Goal: Contribute content: Contribute content

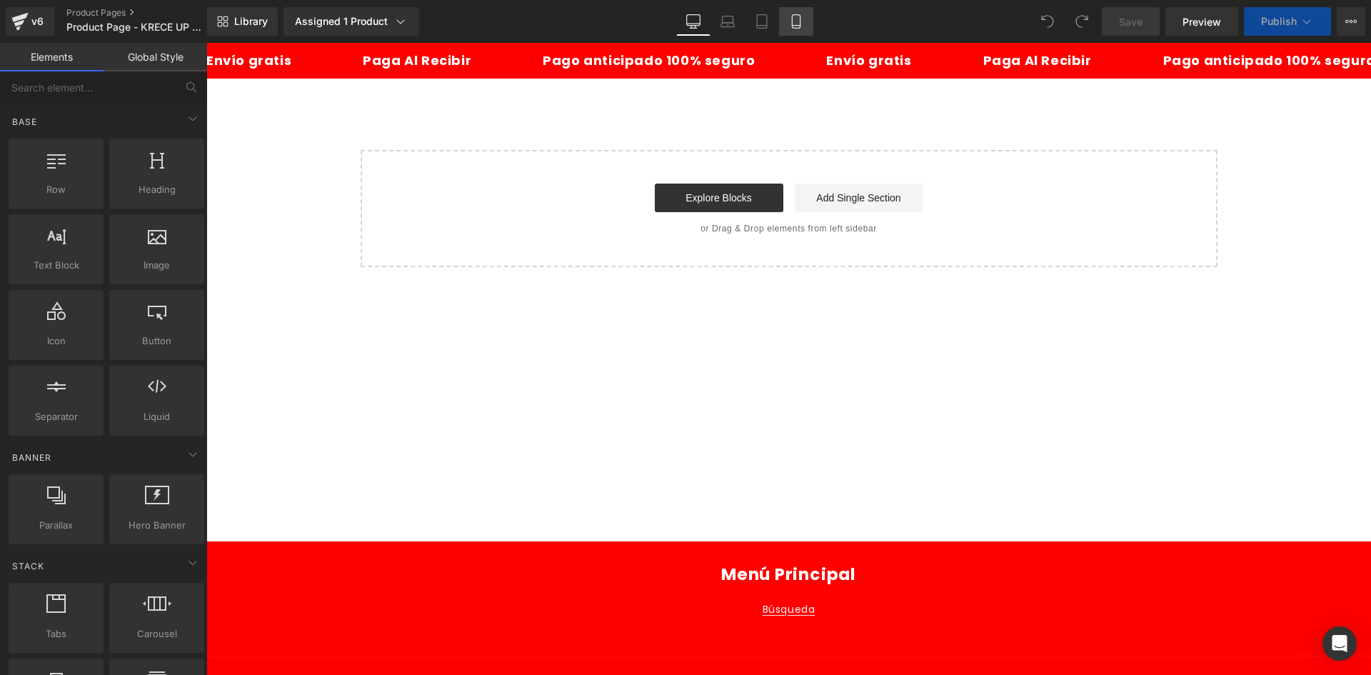
click at [795, 20] on icon at bounding box center [796, 21] width 14 height 14
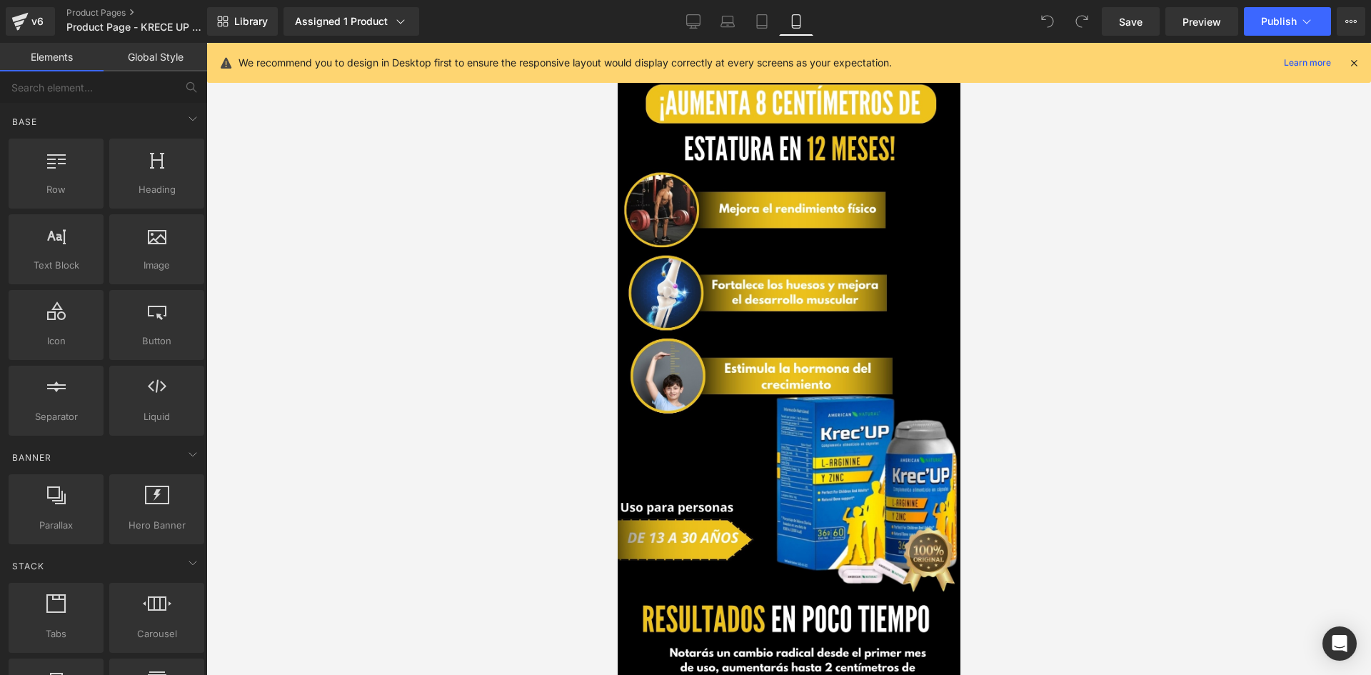
click at [1353, 60] on icon at bounding box center [1353, 62] width 13 height 13
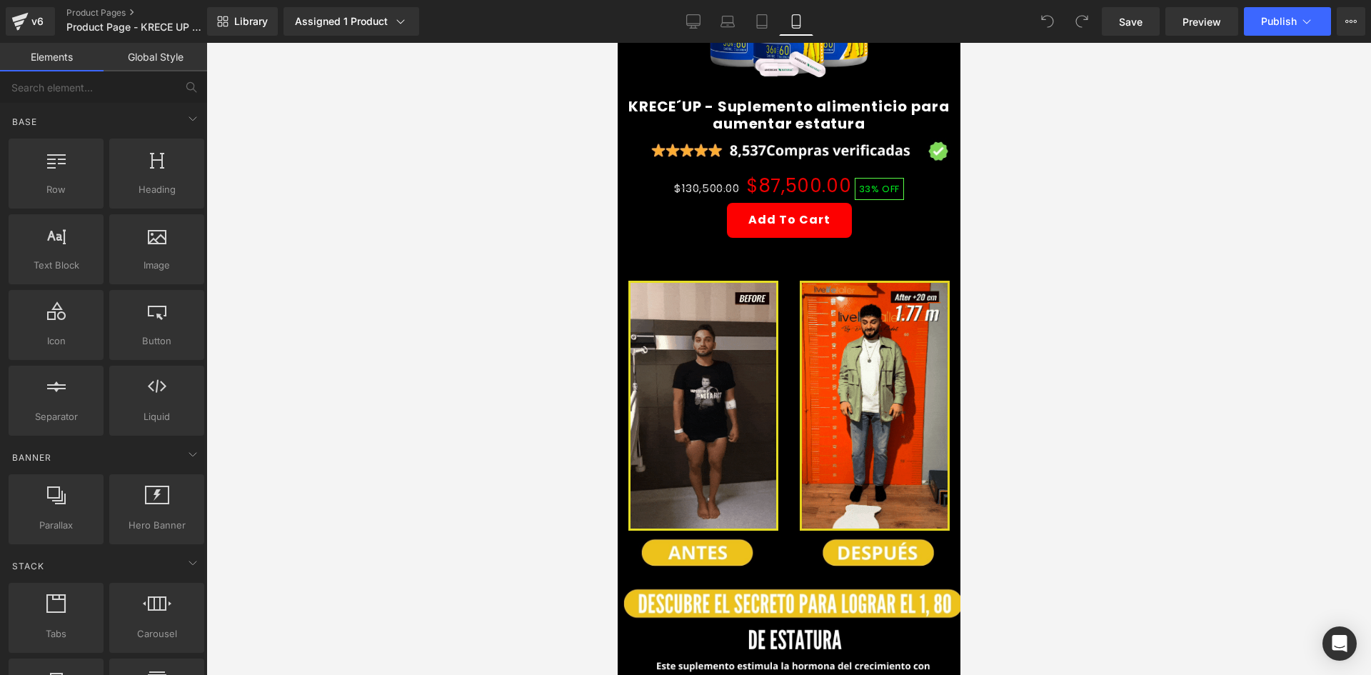
scroll to position [714, 0]
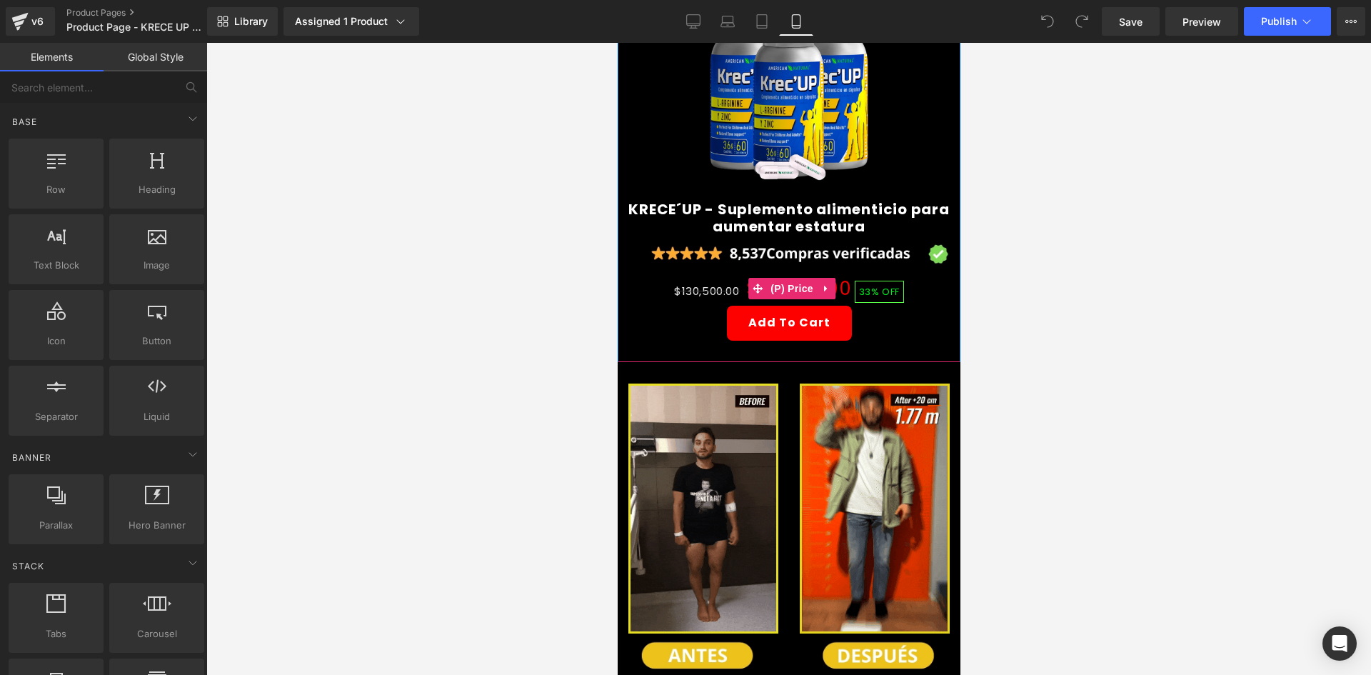
click at [796, 278] on span "(P) Price" at bounding box center [791, 288] width 50 height 21
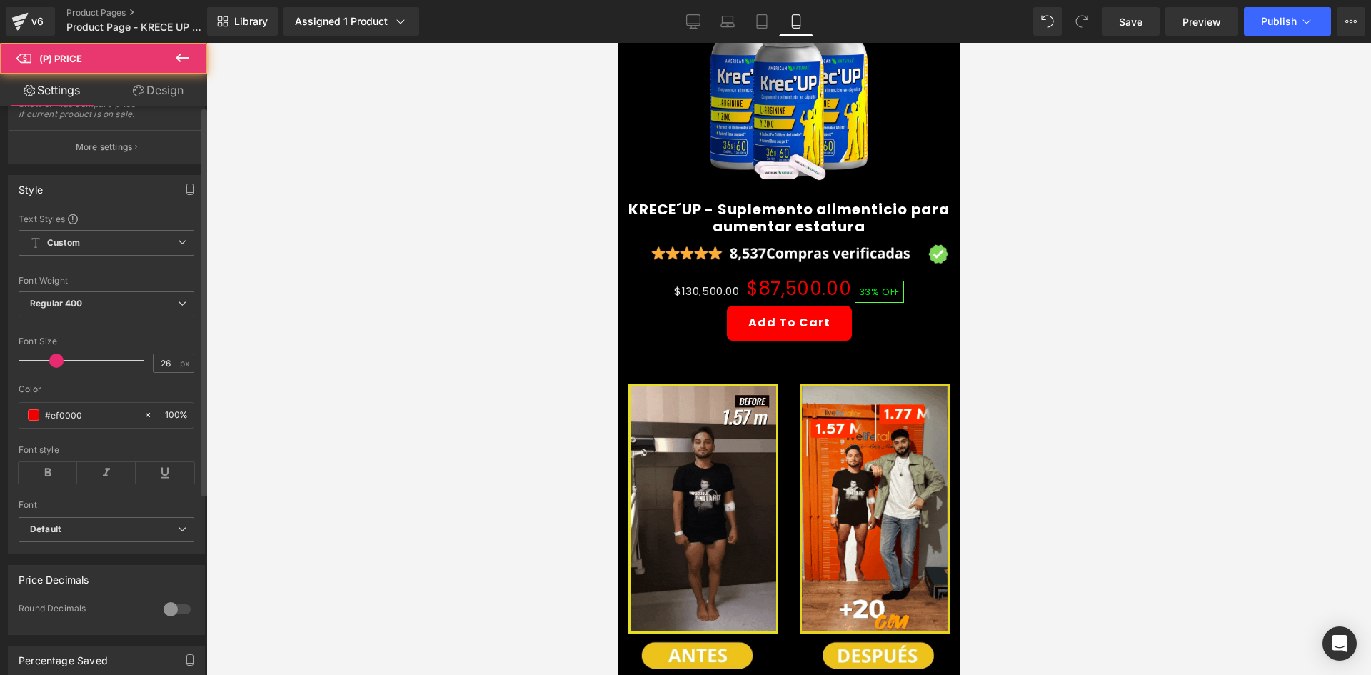
scroll to position [428, 0]
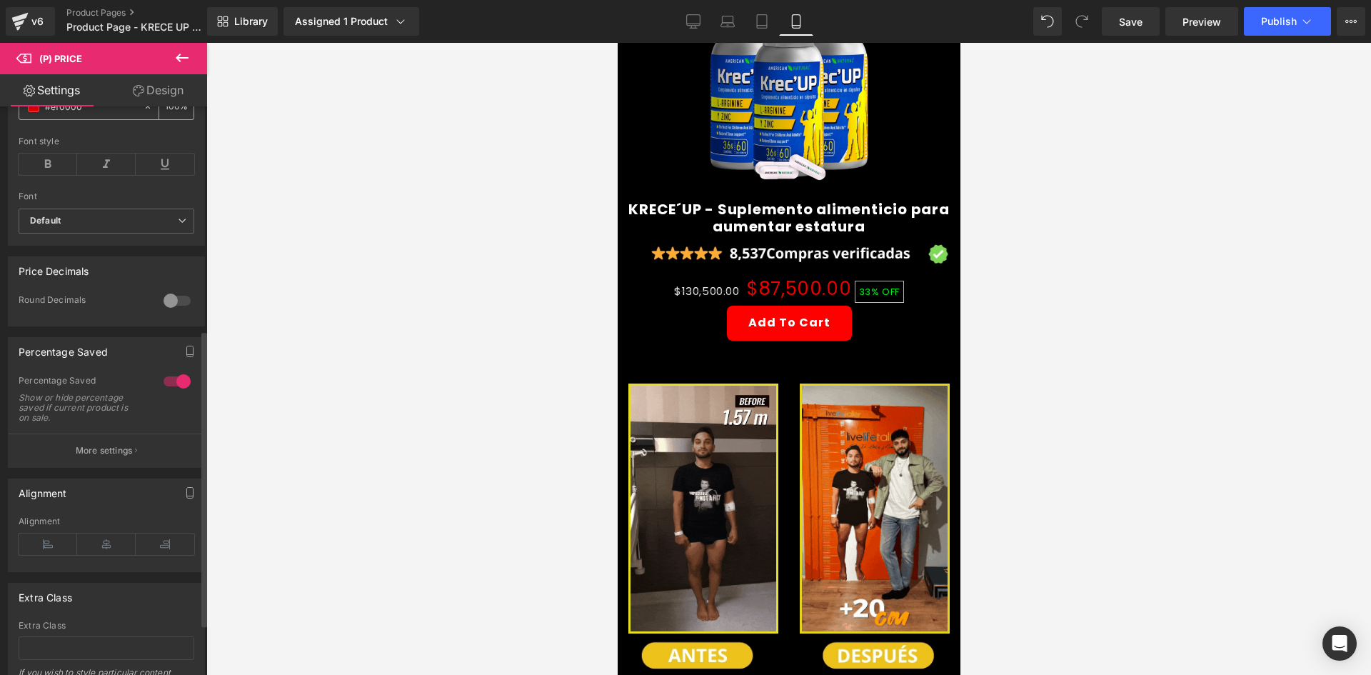
click at [29, 112] on span at bounding box center [33, 106] width 11 height 11
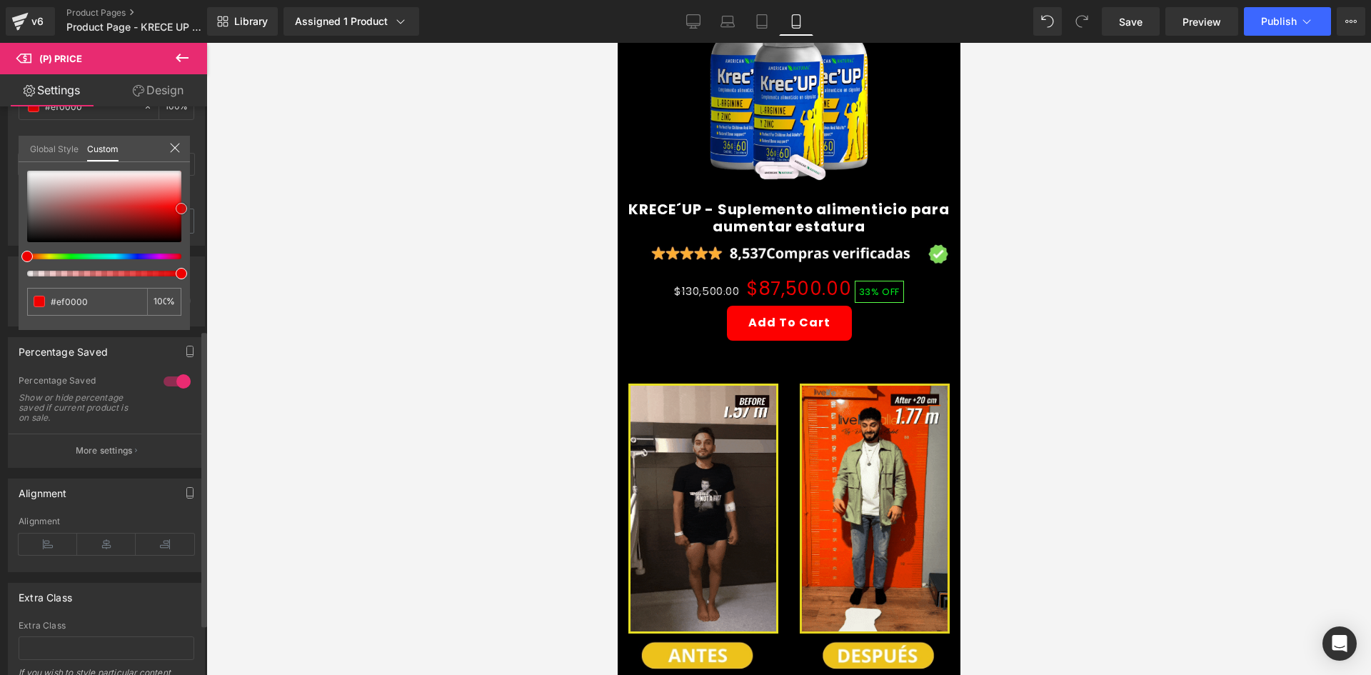
type input "#9d3d3d"
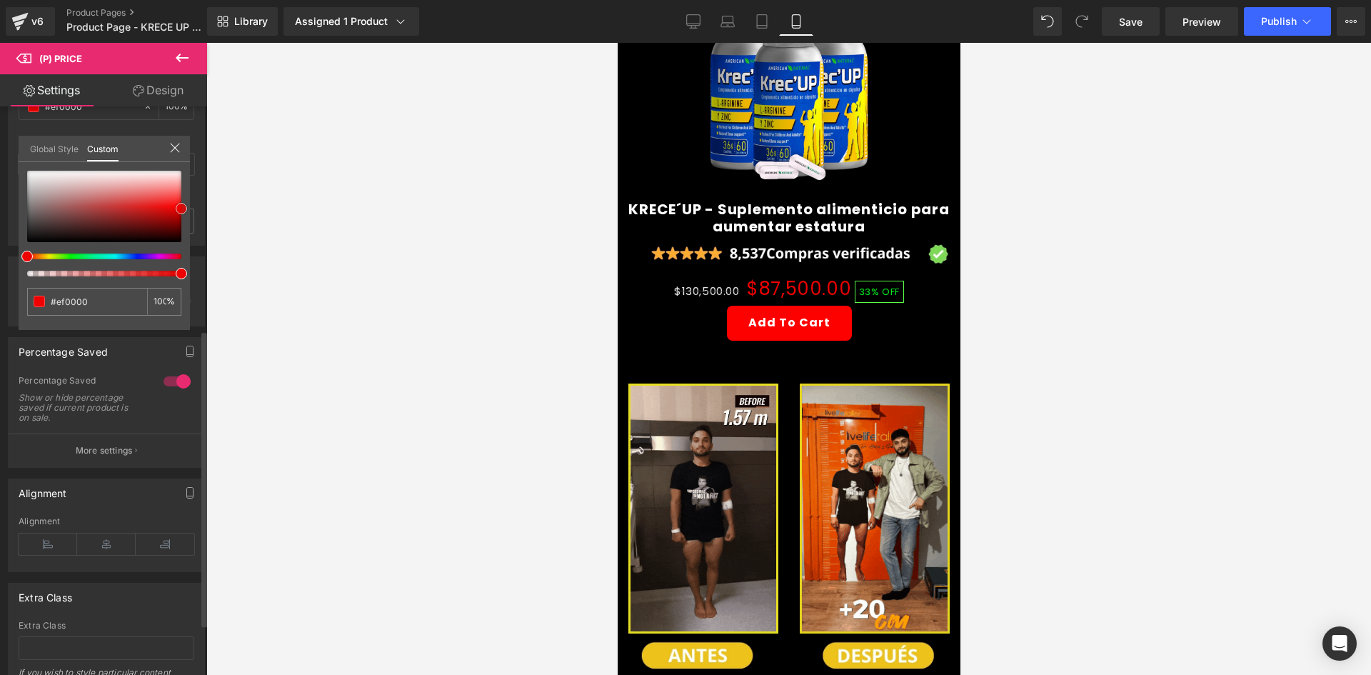
type input "#9d3d3d"
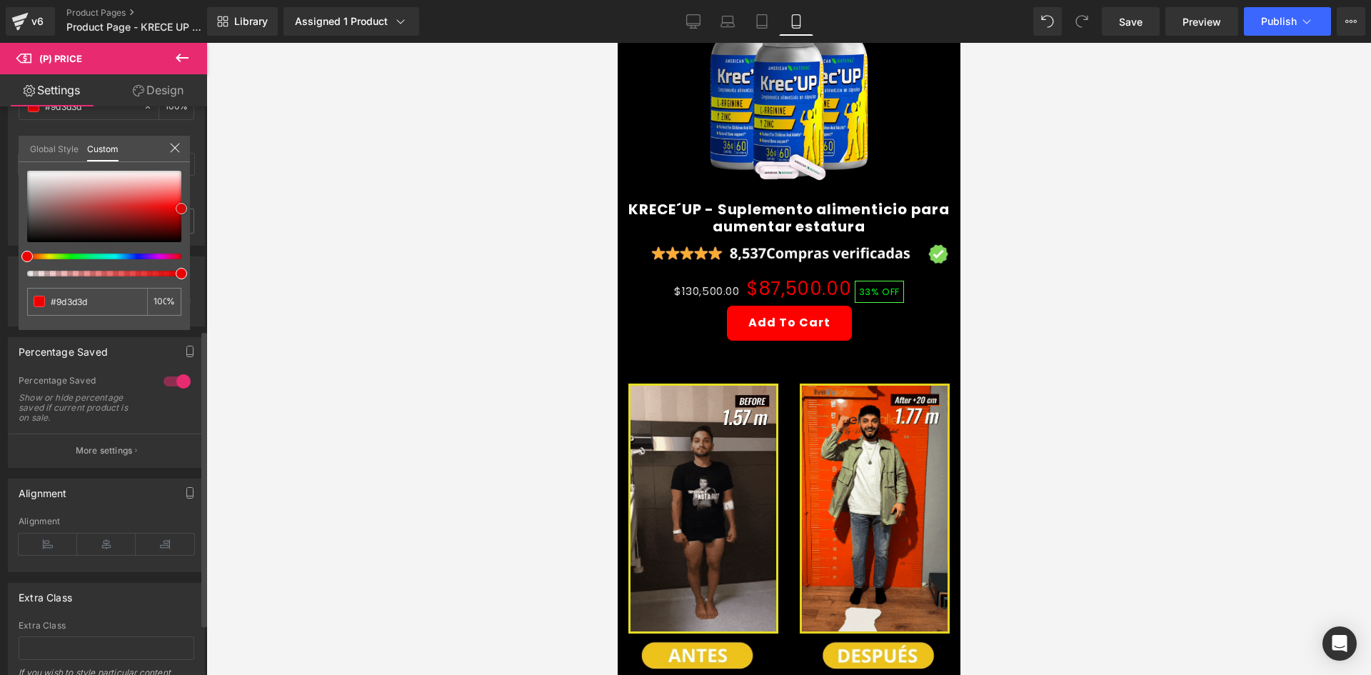
type input "#b05353"
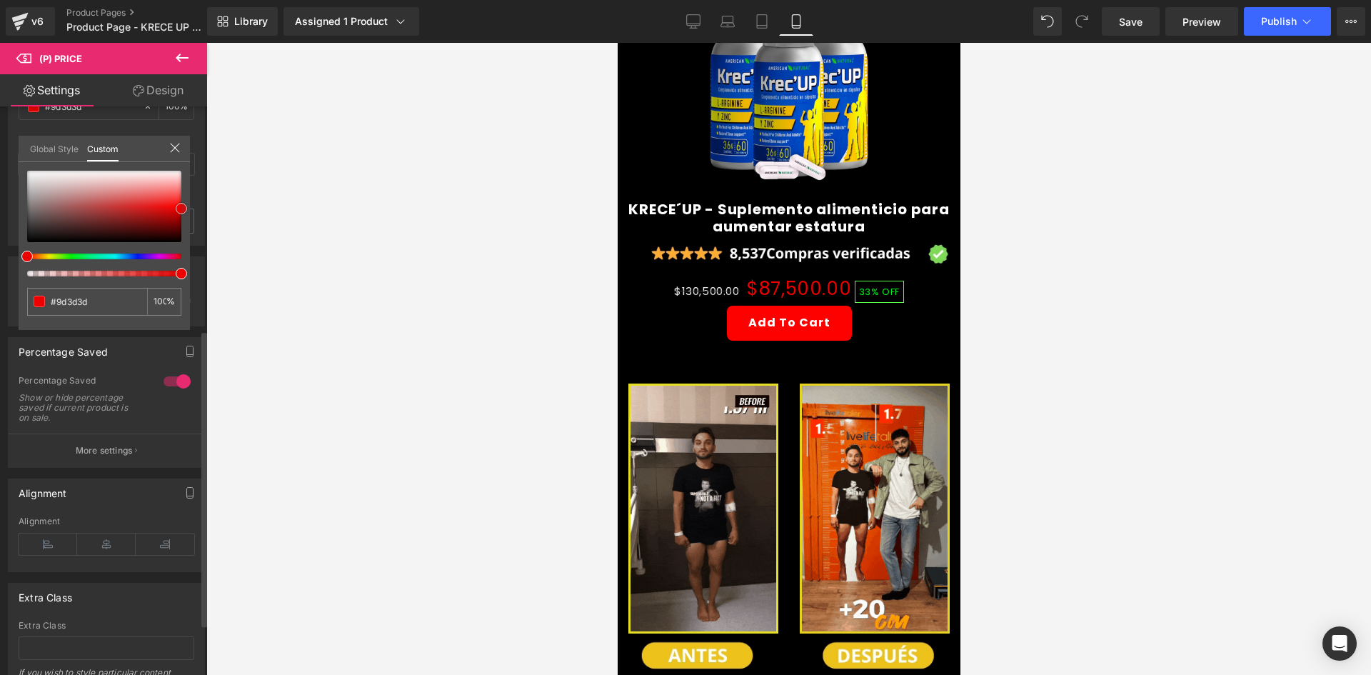
type input "#b05353"
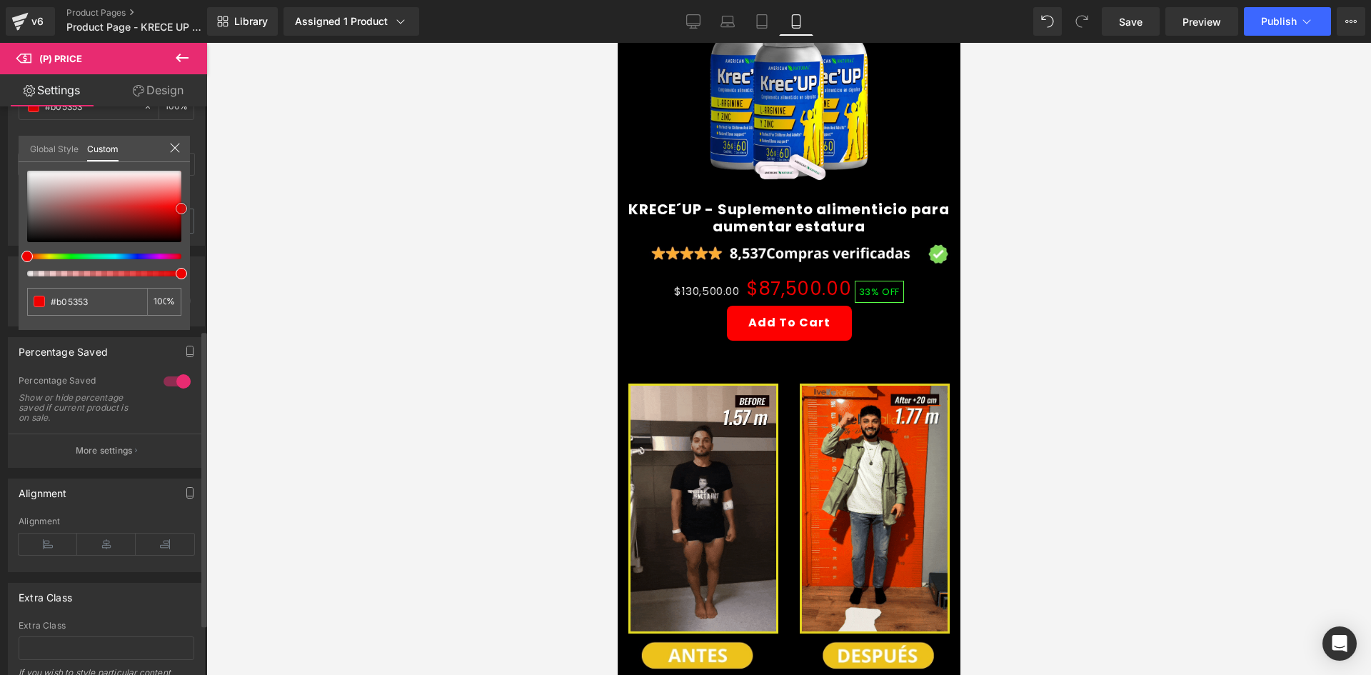
type input "#caa9a9"
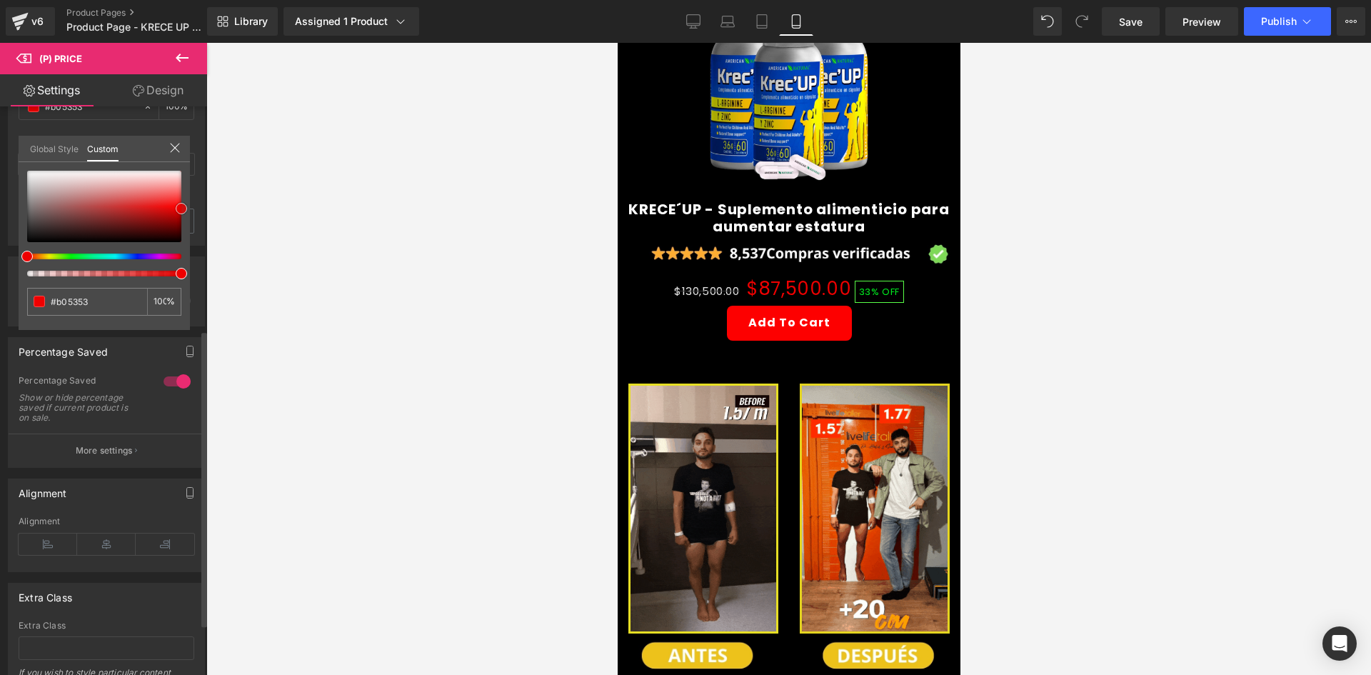
type input "#caa9a9"
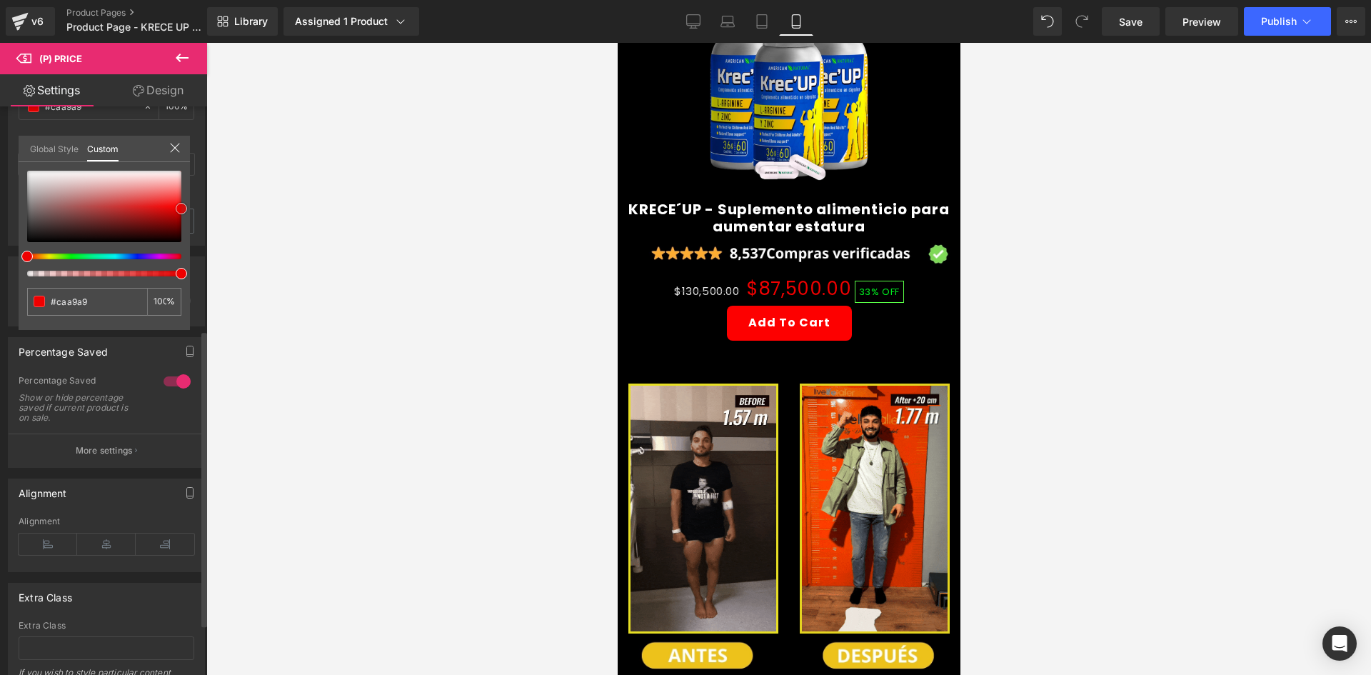
type input "#ffffff"
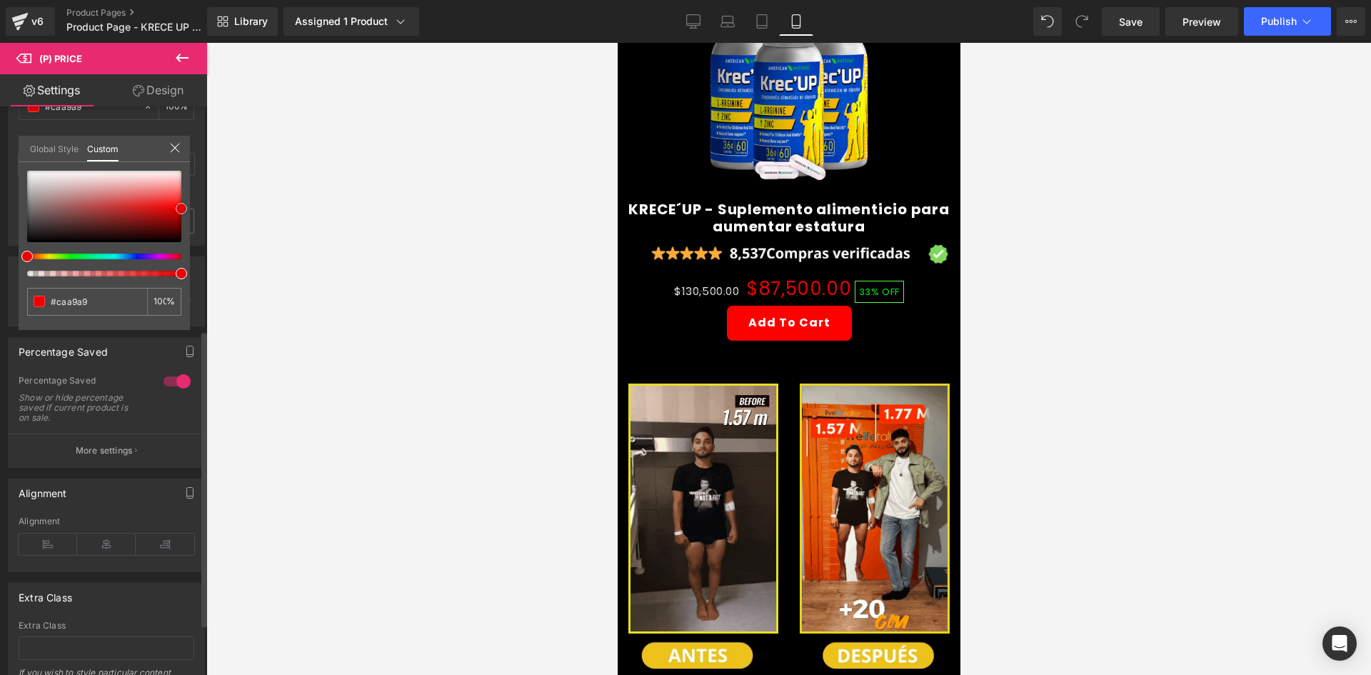
type input "#ffffff"
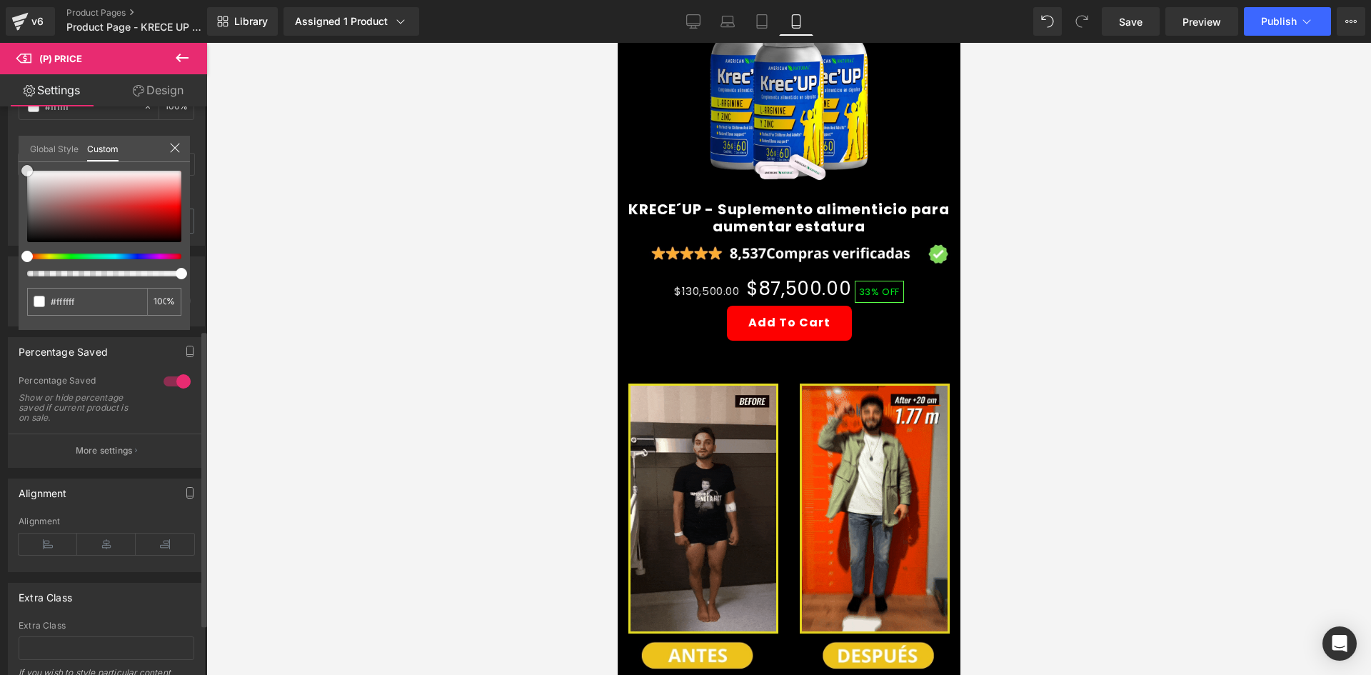
drag, startPoint x: 82, startPoint y: 204, endPoint x: 16, endPoint y: 150, distance: 85.2
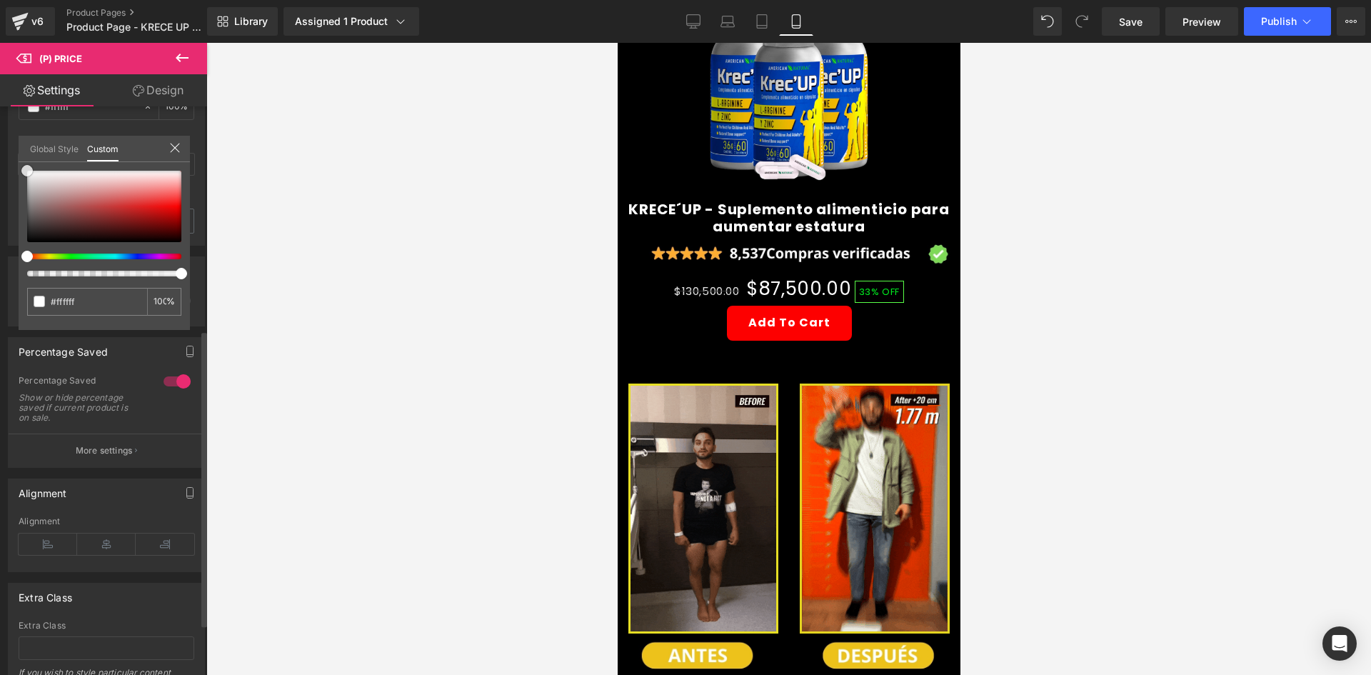
click at [16, 150] on div "Style Text Styles Custom Custom Setup Global Style Custom Setup Global Style Th…" at bounding box center [107, 51] width 214 height 390
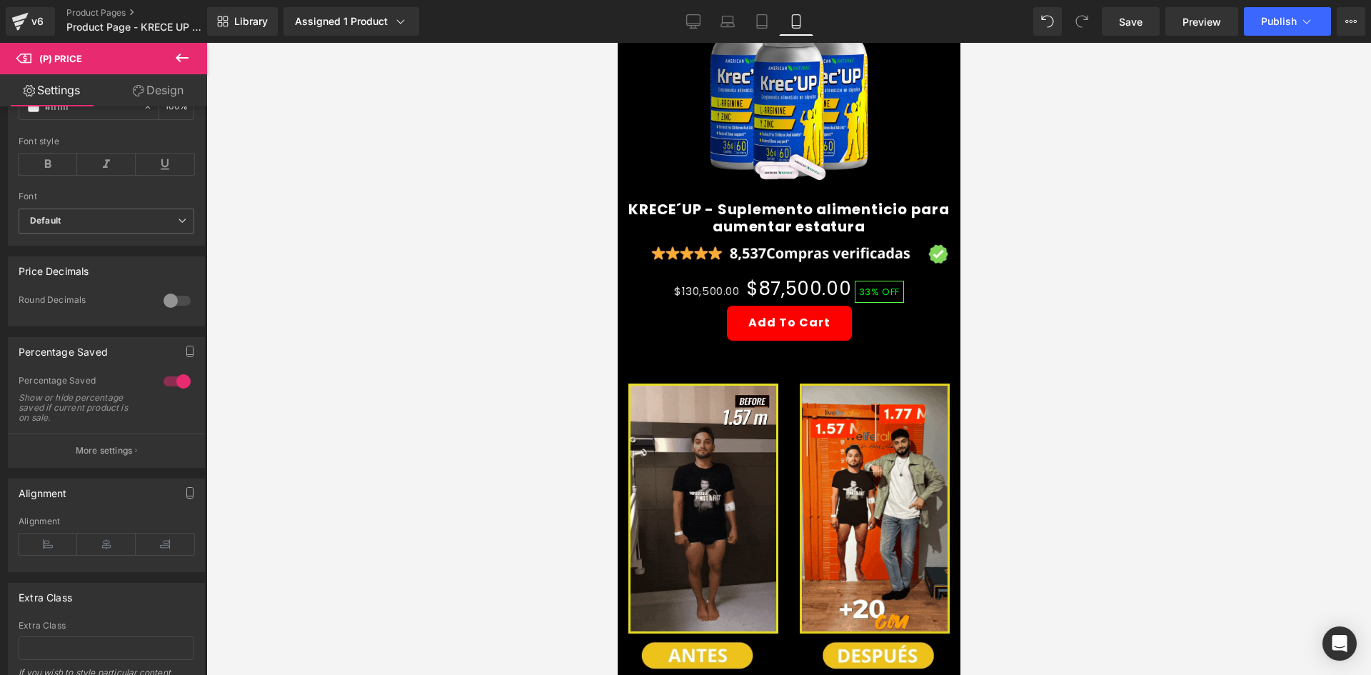
click at [417, 248] on div at bounding box center [788, 359] width 1165 height 632
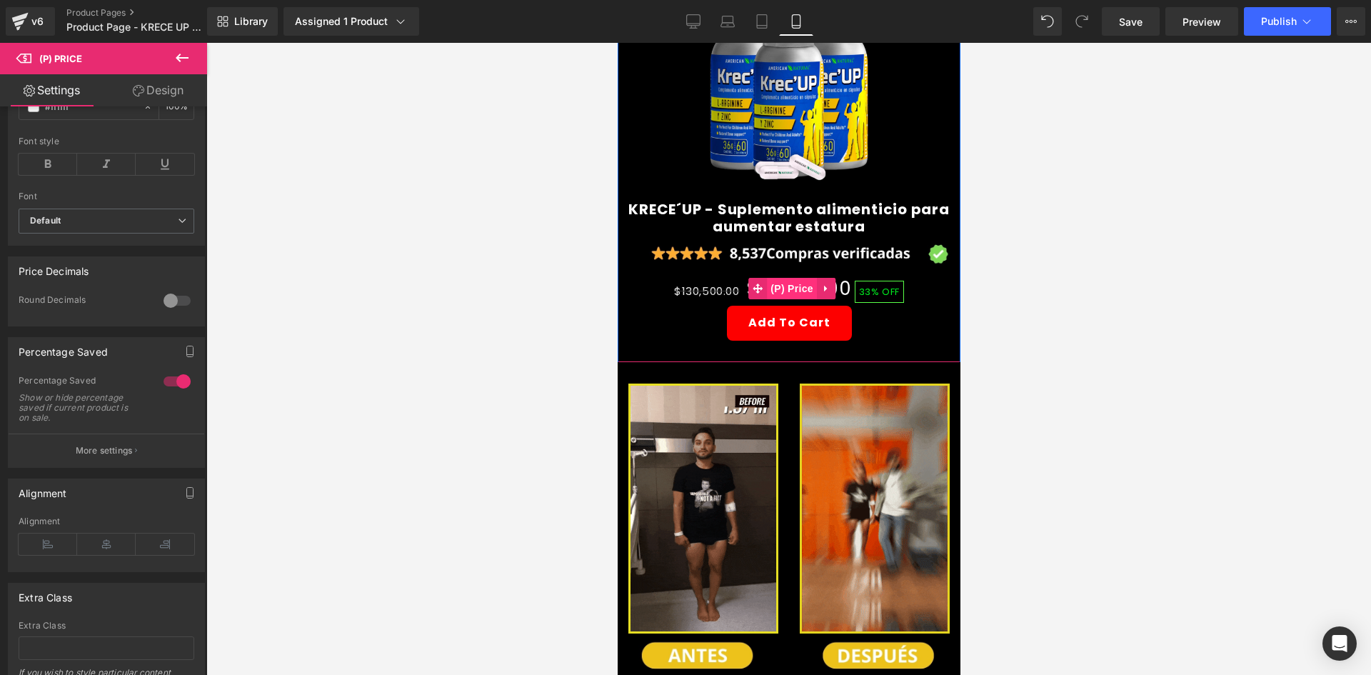
click at [780, 278] on span "(P) Price" at bounding box center [791, 288] width 50 height 21
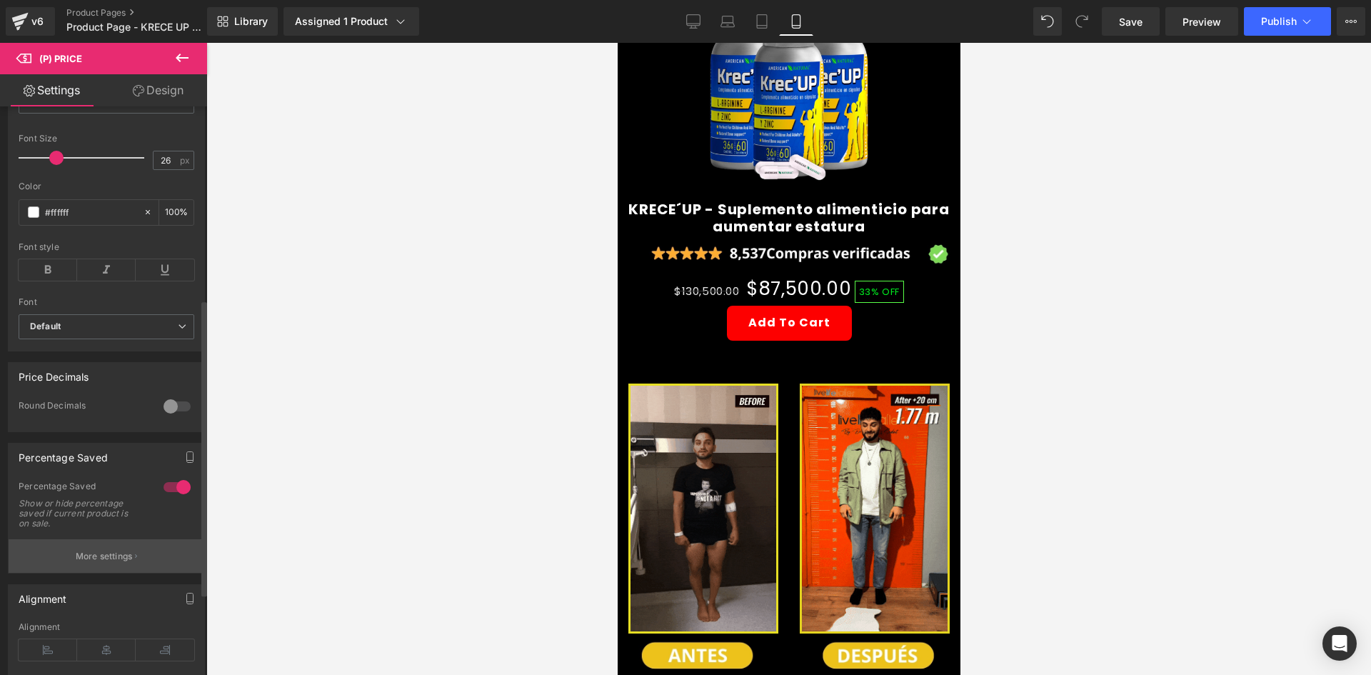
scroll to position [0, 0]
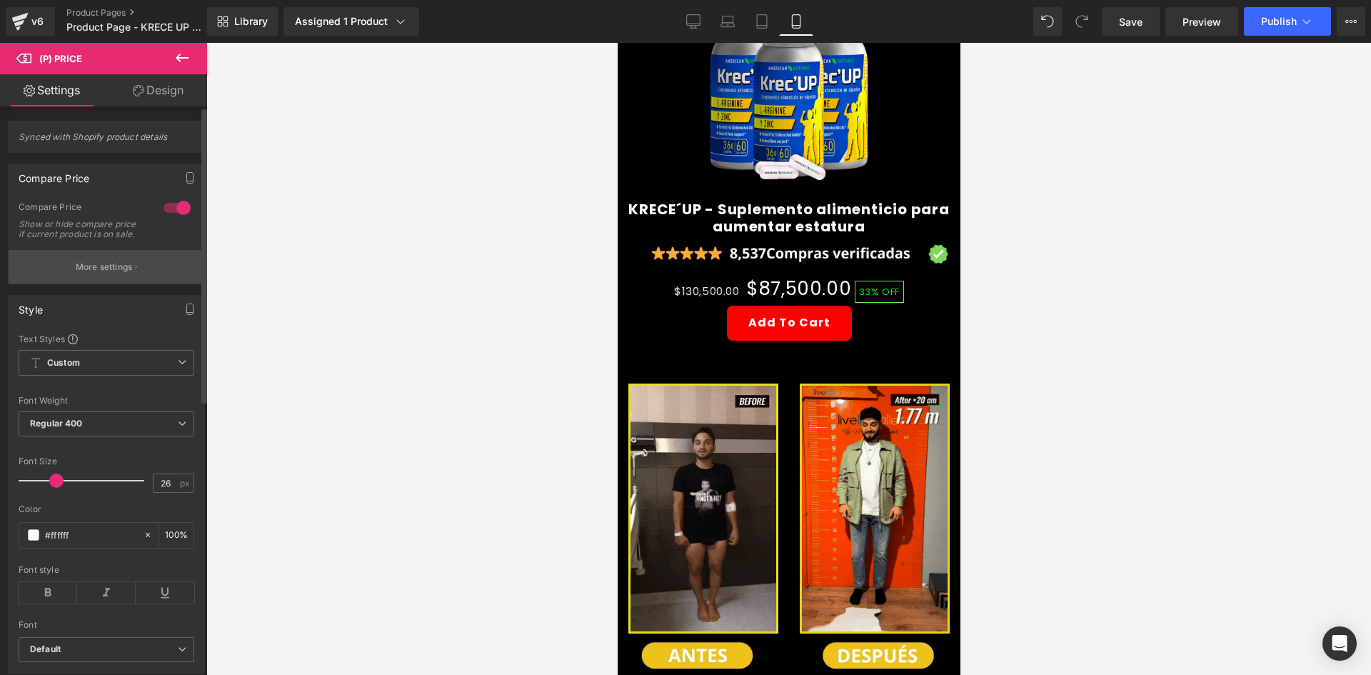
click at [134, 283] on button "More settings" at bounding box center [107, 267] width 196 height 34
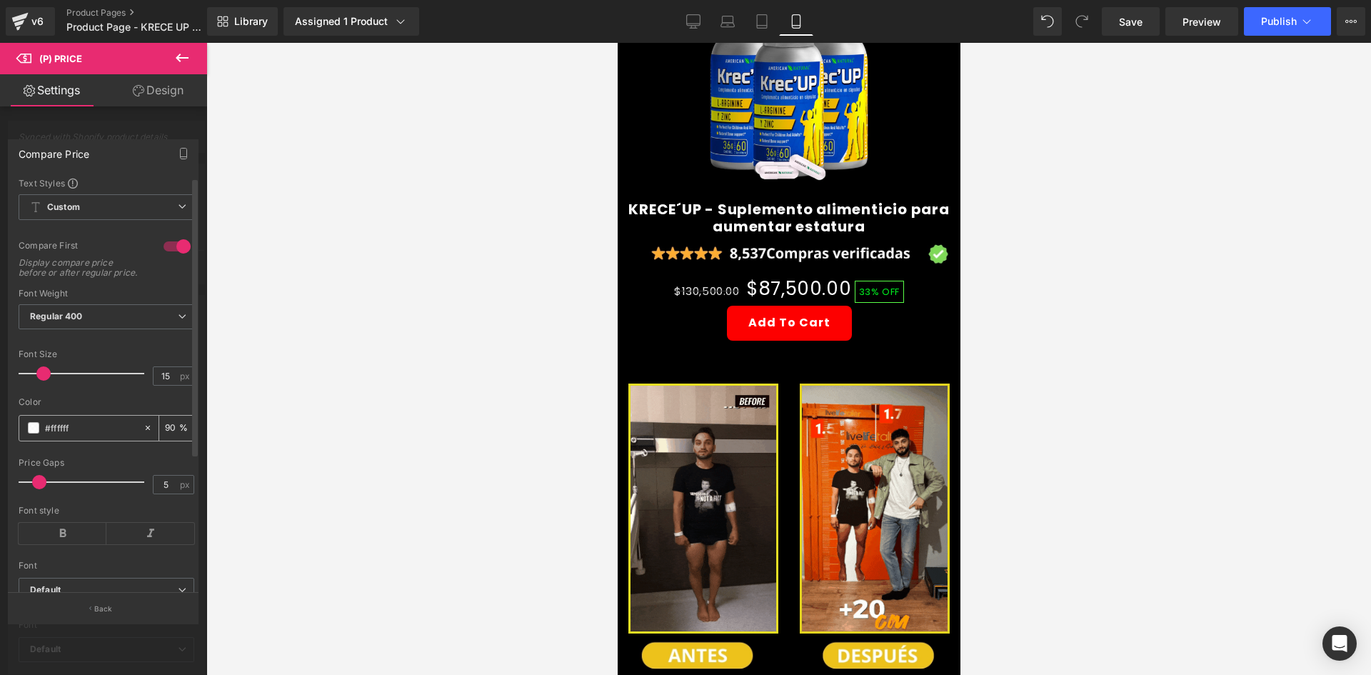
click at [35, 433] on span at bounding box center [33, 427] width 11 height 11
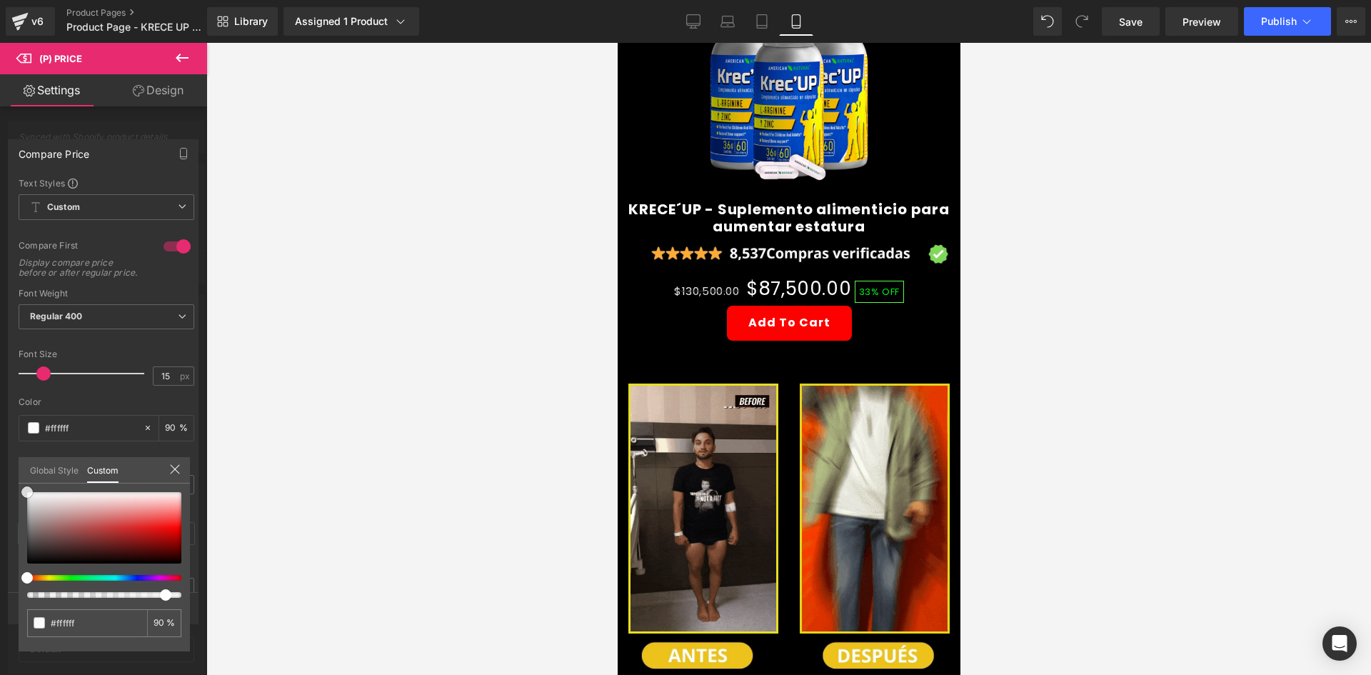
type input "#f9f5f5"
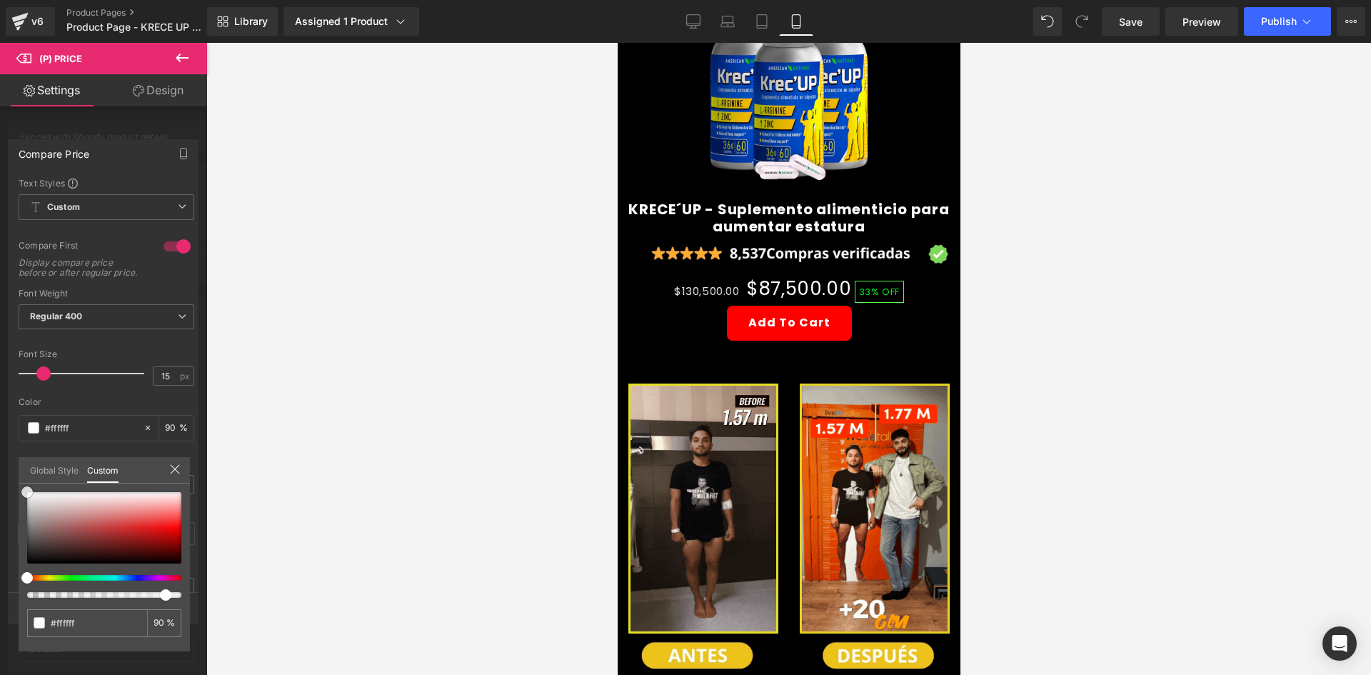
type input "#f9f5f5"
type input "#efe0e0"
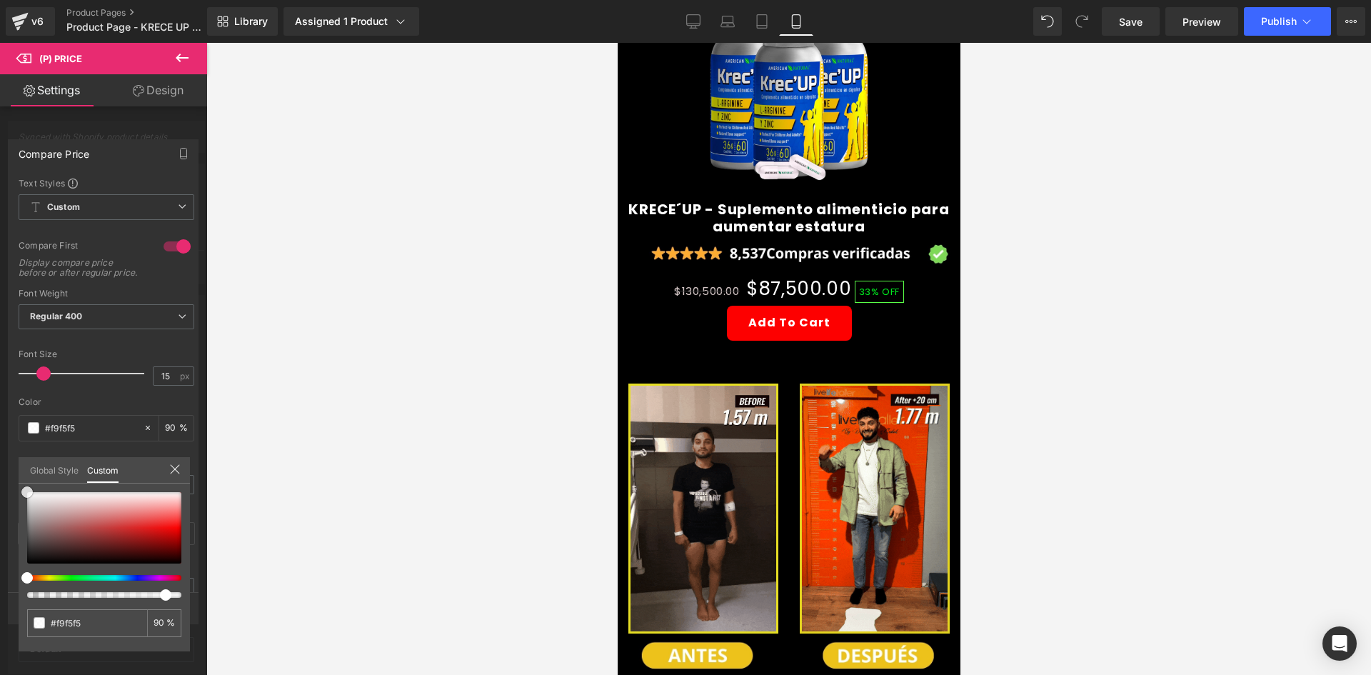
type input "#efe0e0"
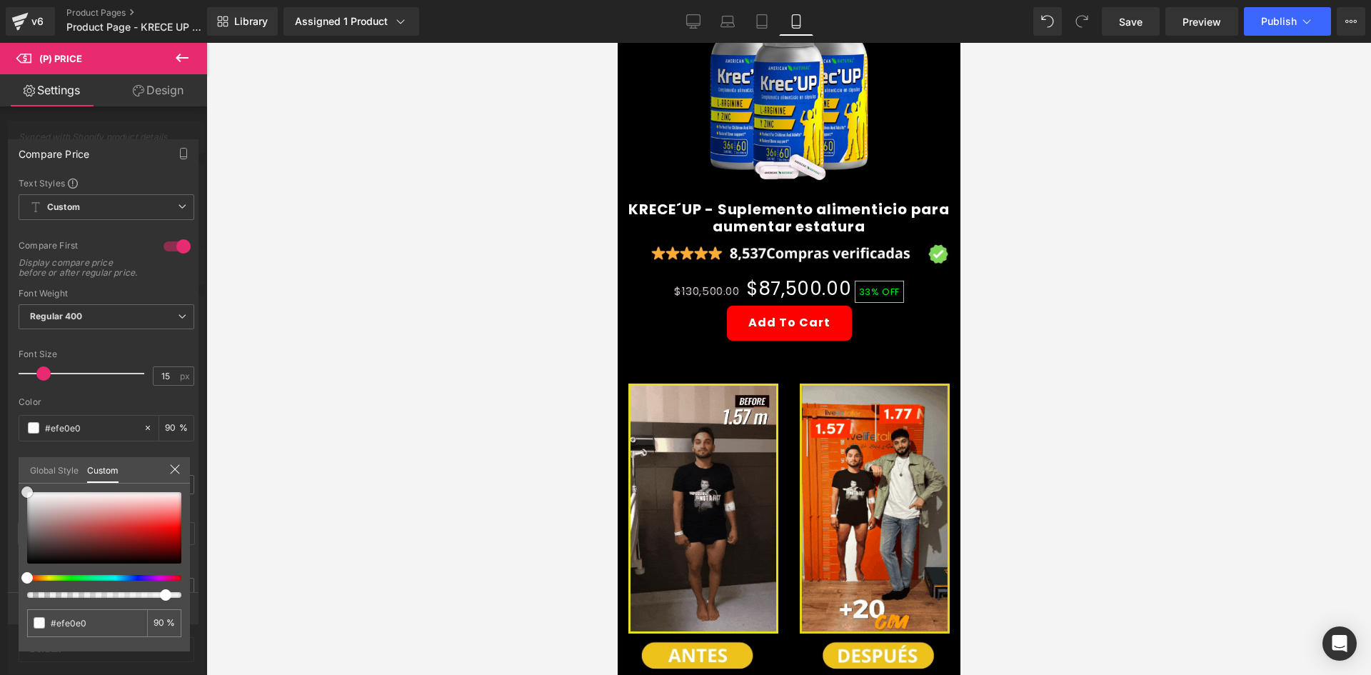
type input "#e6caca"
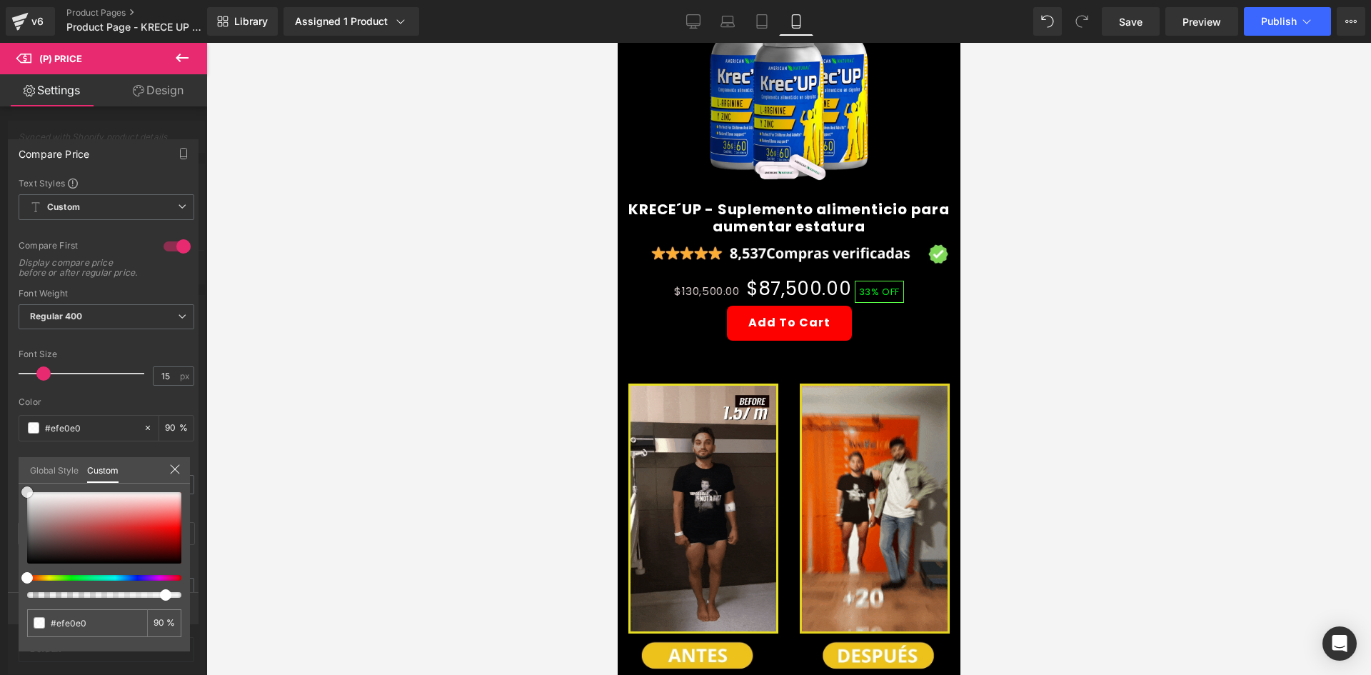
type input "#e6caca"
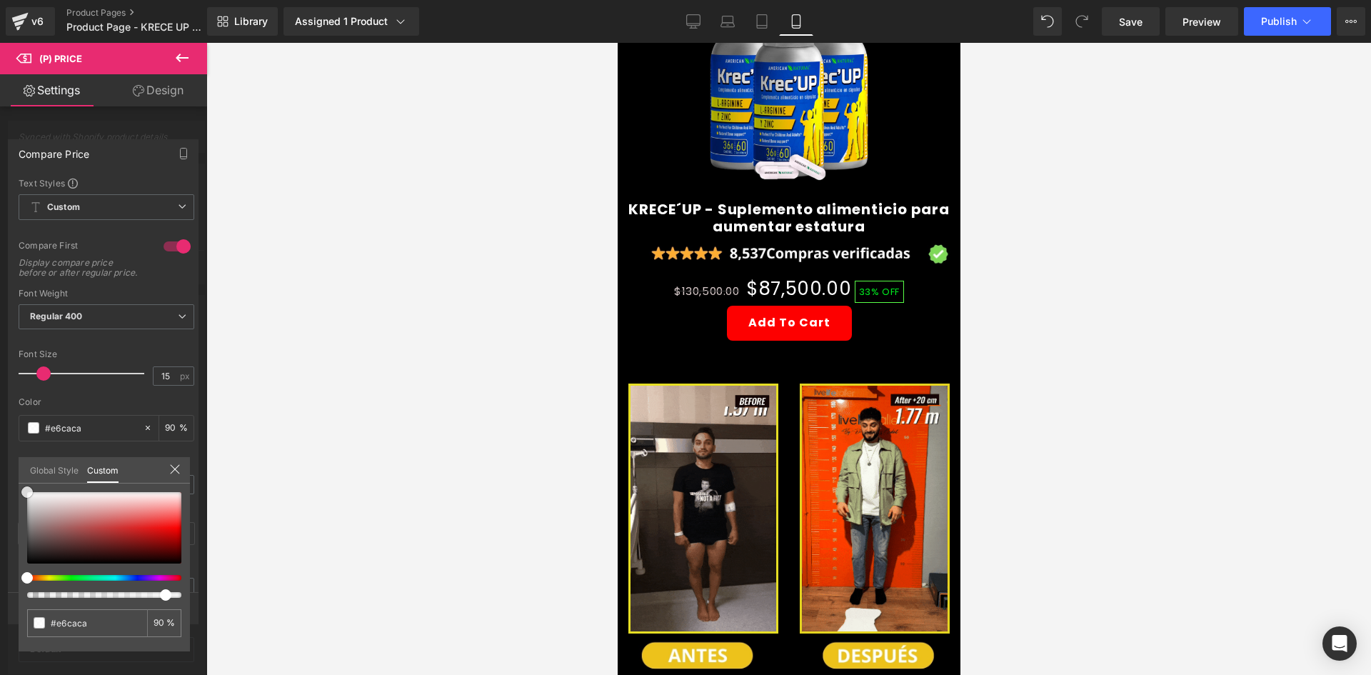
type input "#da6767"
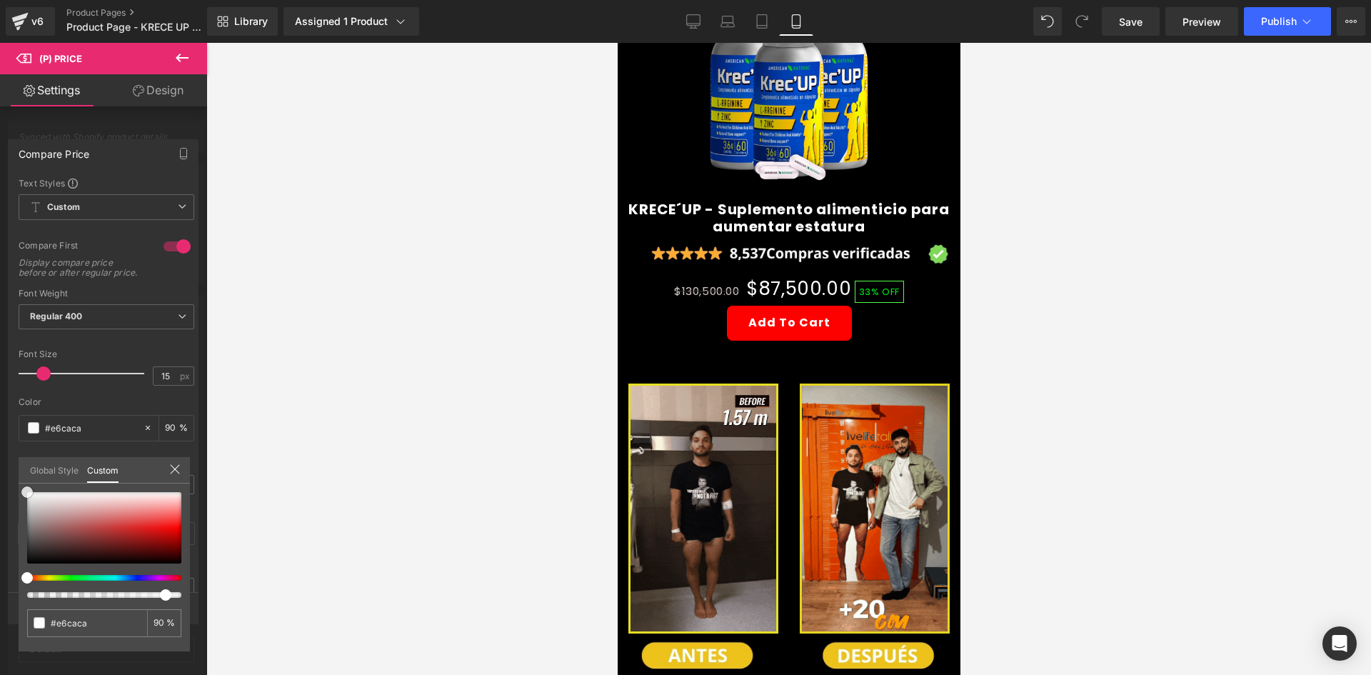
type input "#da6767"
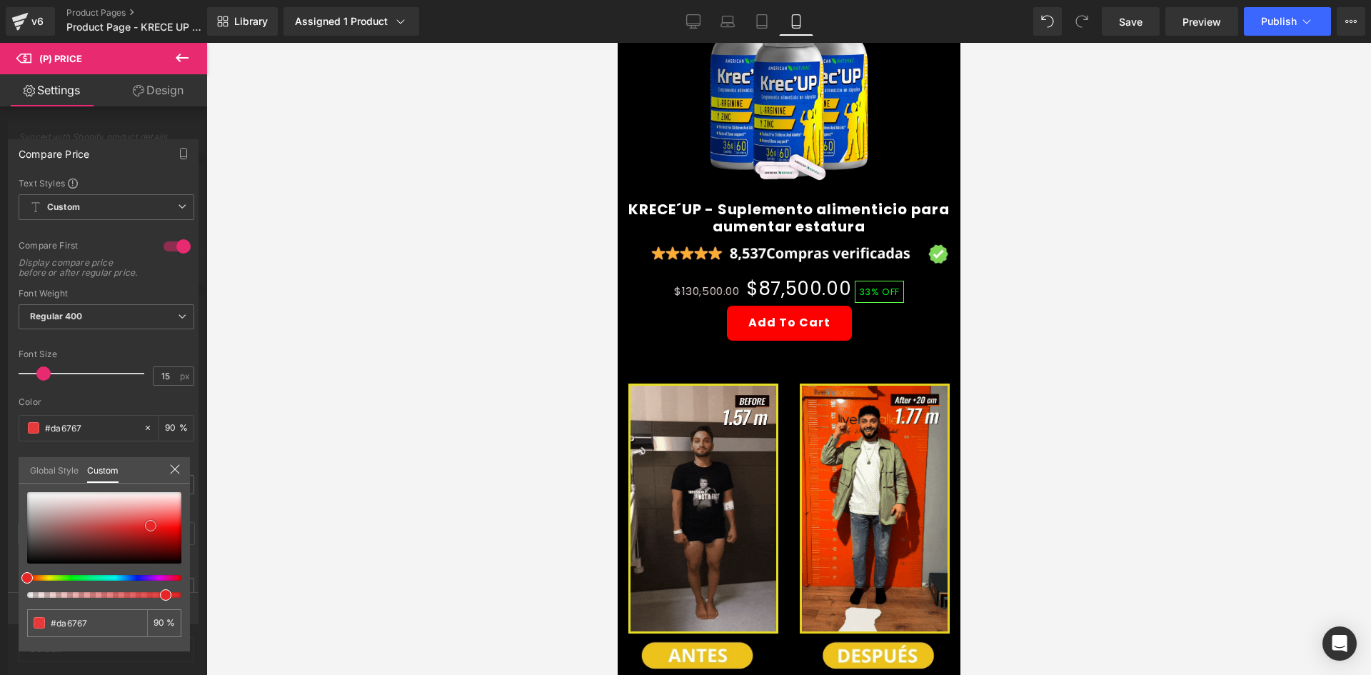
type input "#e13131"
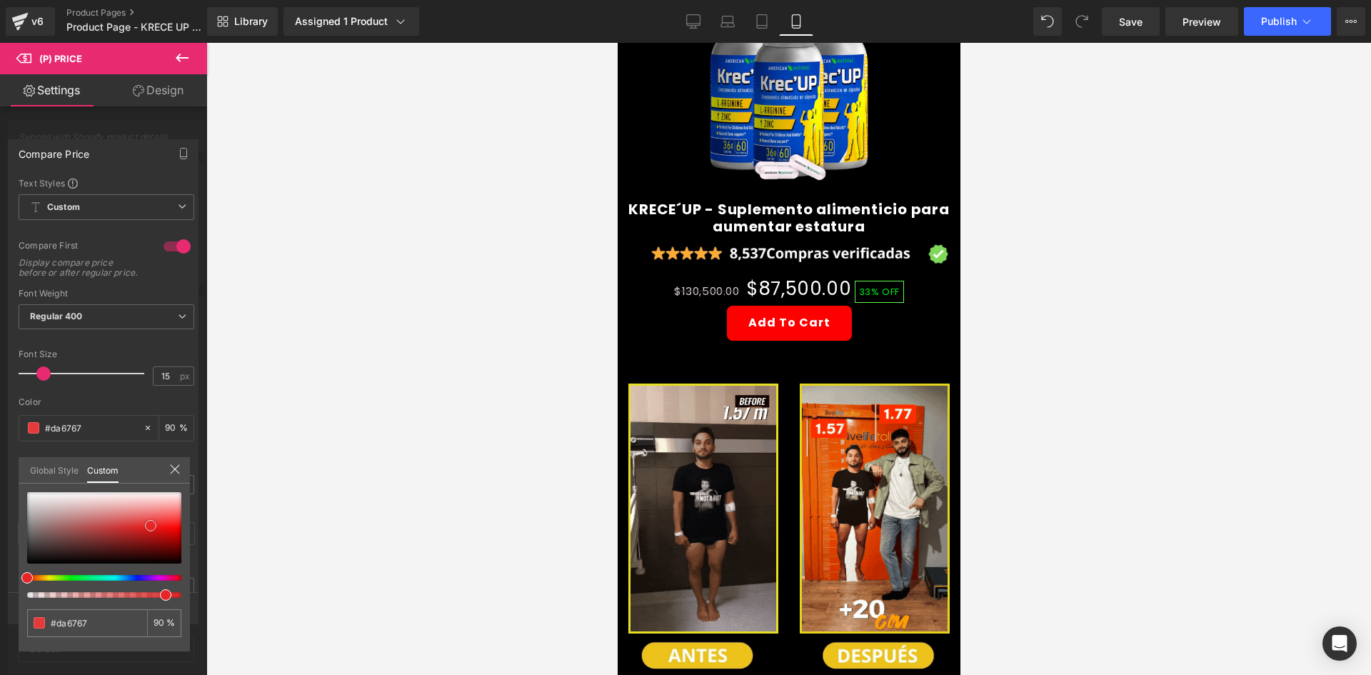
type input "#e13131"
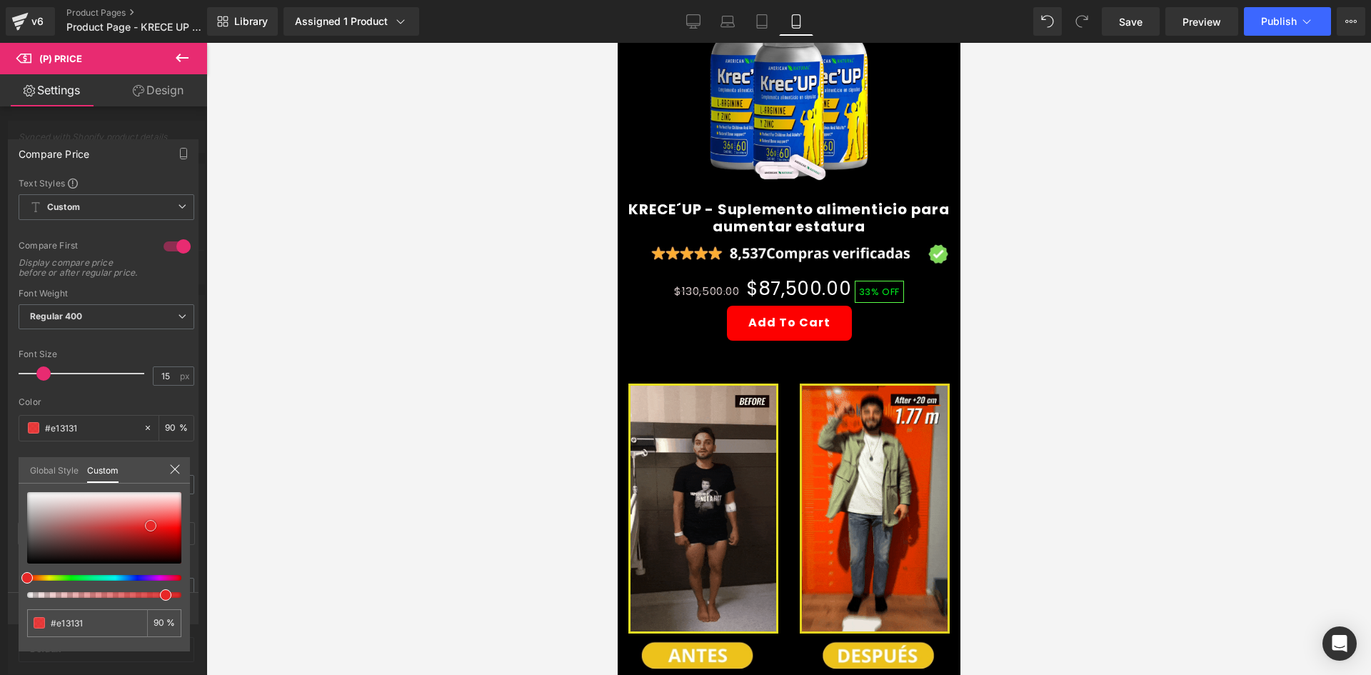
type input "#e72727"
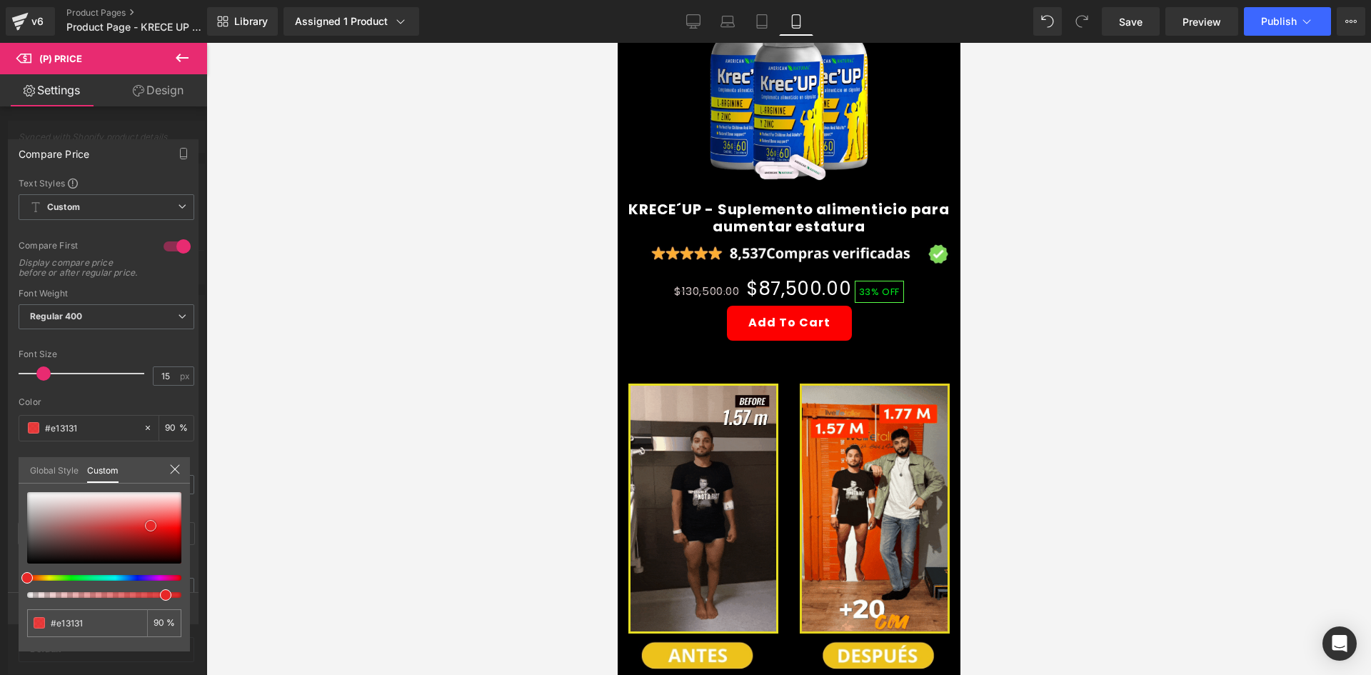
type input "#e72727"
type input "#ea2323"
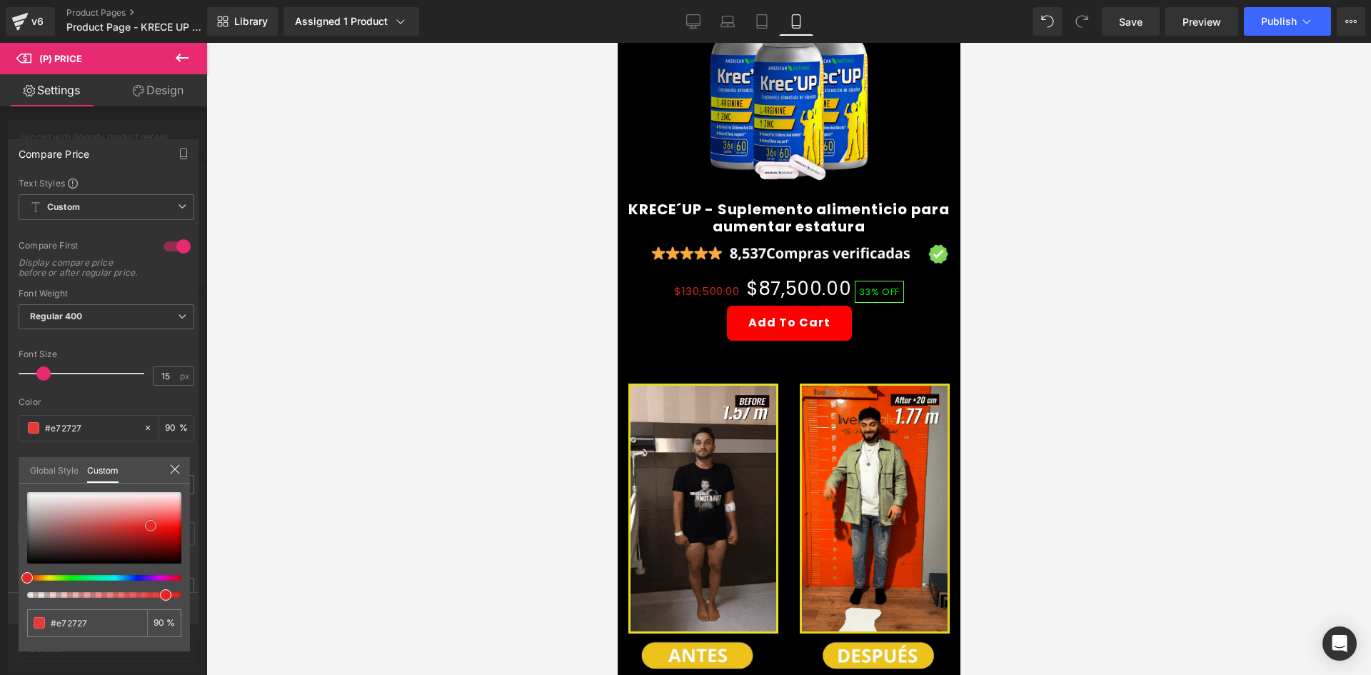
type input "#ea2323"
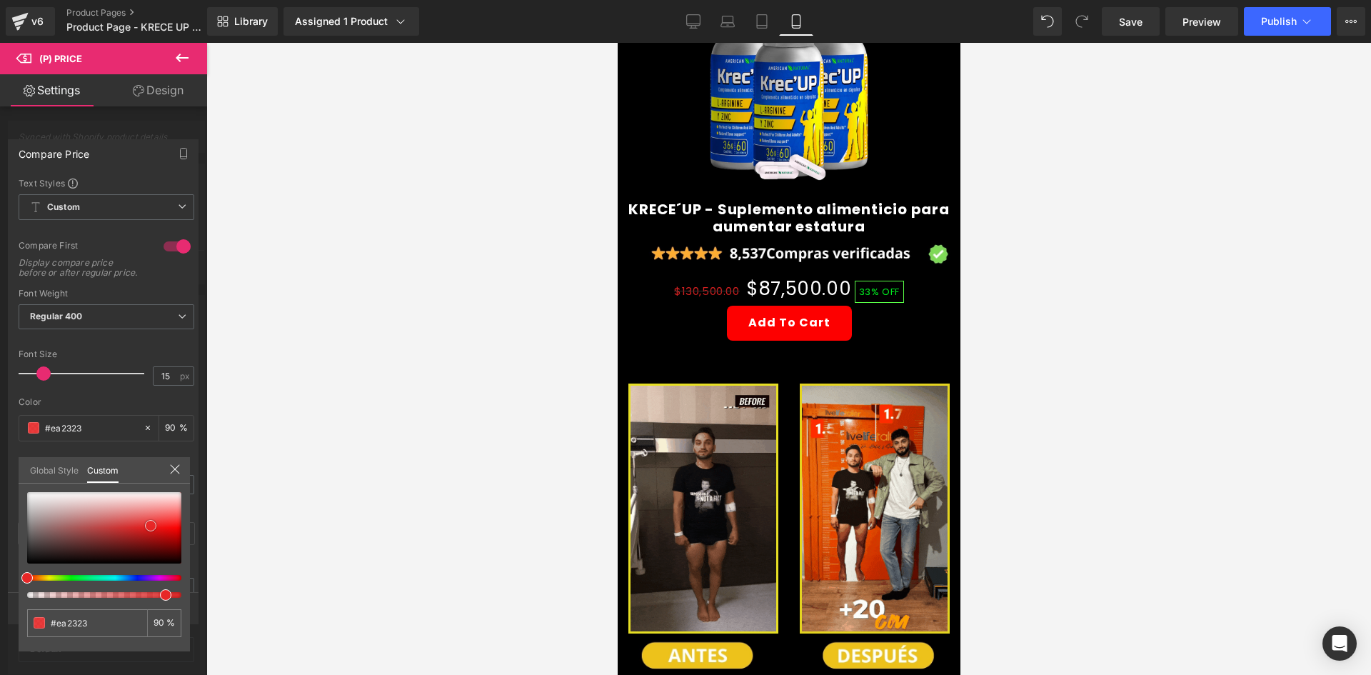
type input "#ed2121"
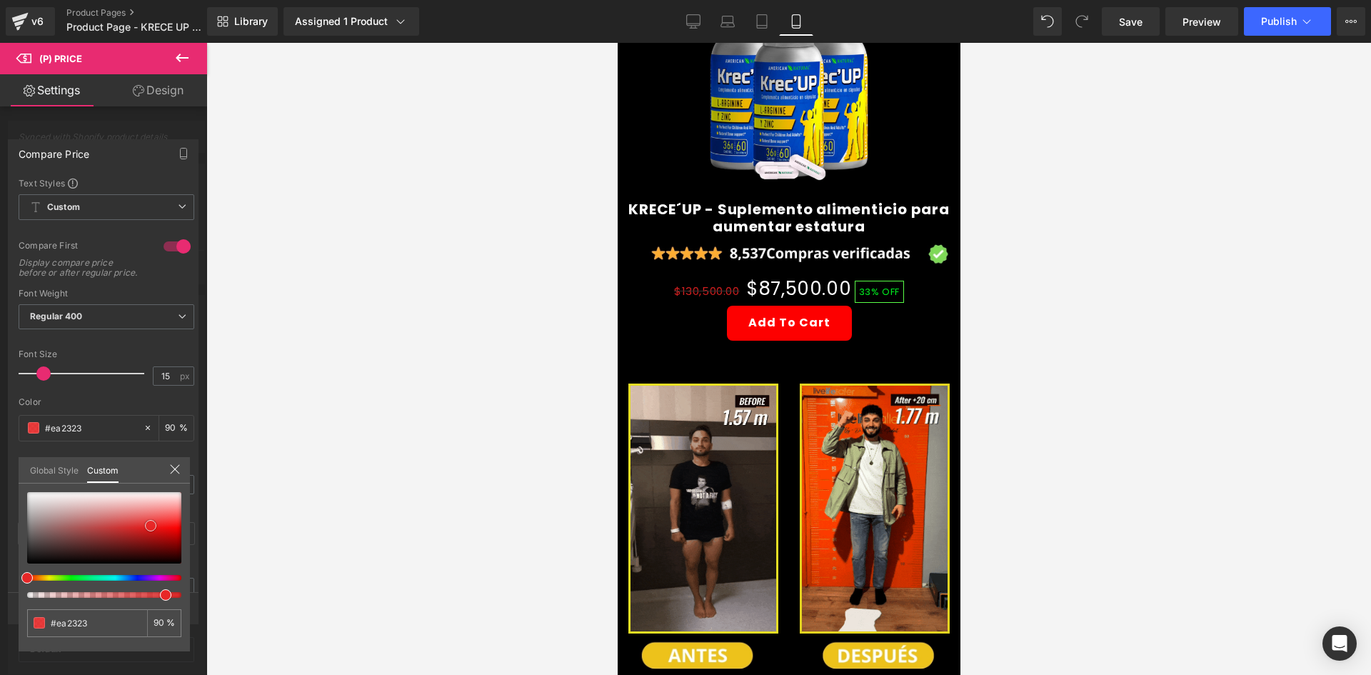
type input "#ed2121"
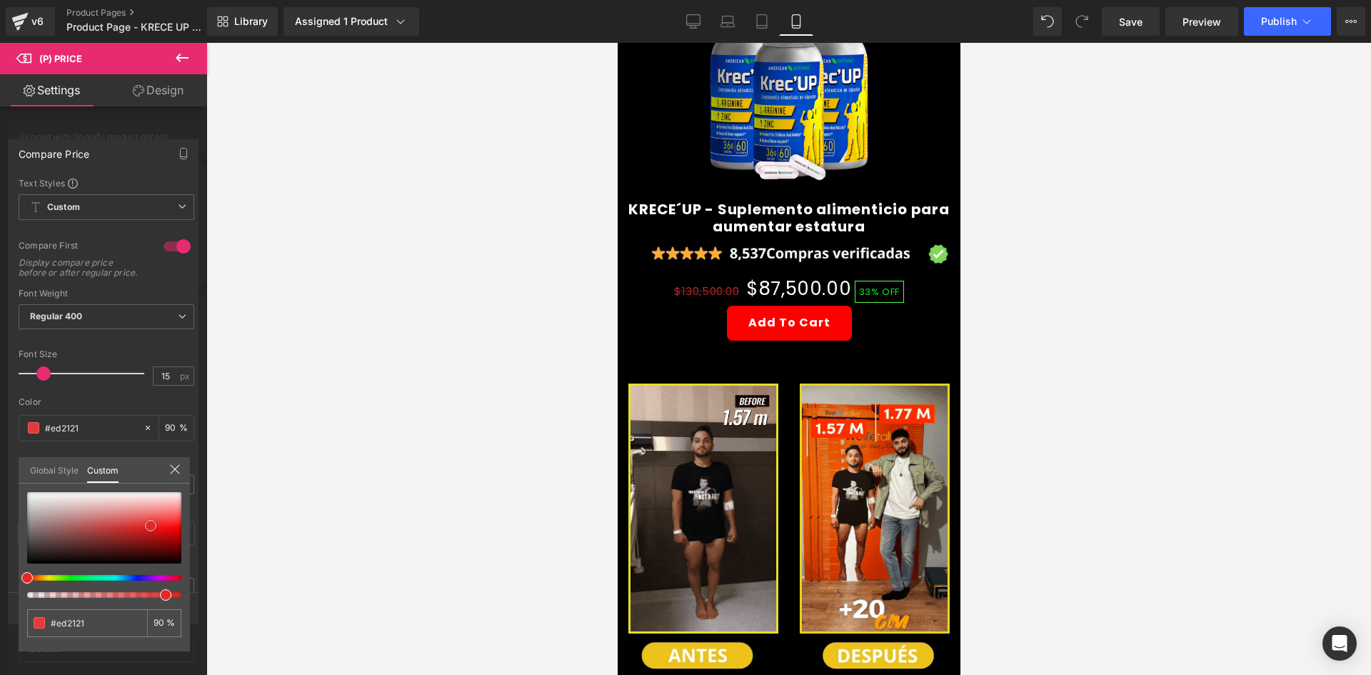
type input "#ee2020"
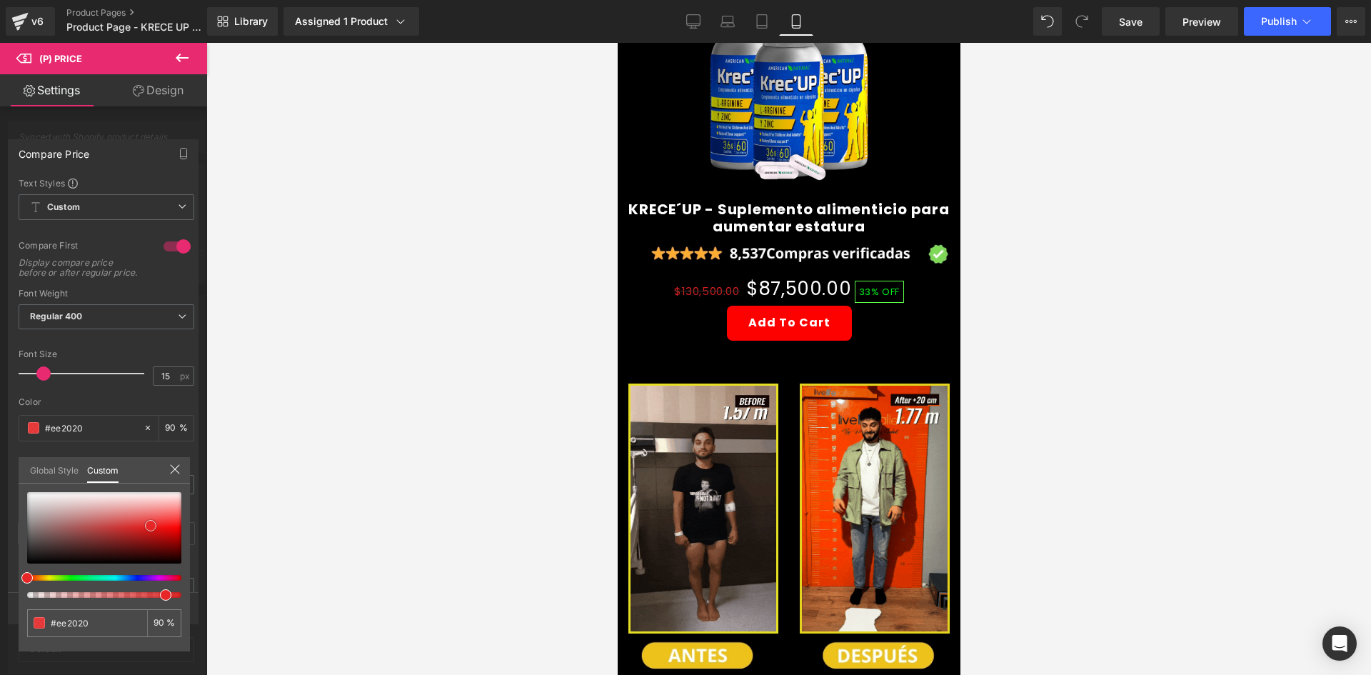
type input "#ee2424"
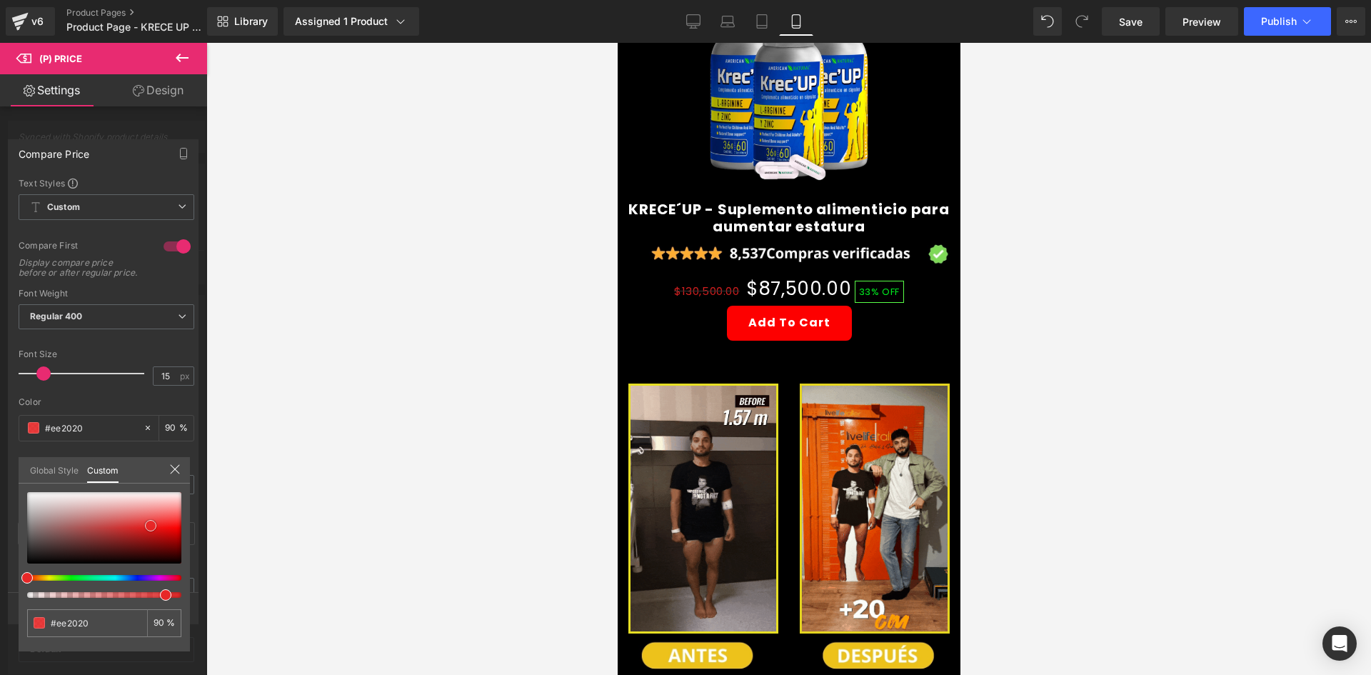
type input "#ee2424"
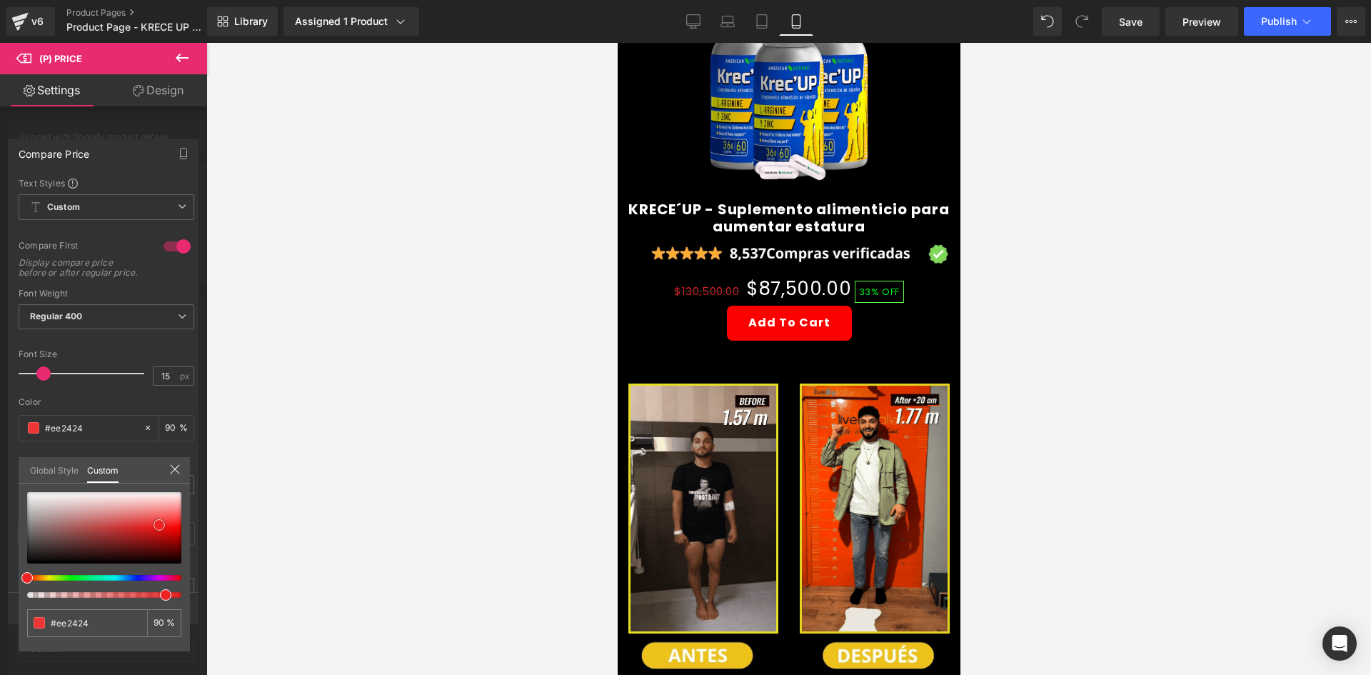
drag, startPoint x: 84, startPoint y: 501, endPoint x: 159, endPoint y: 525, distance: 79.3
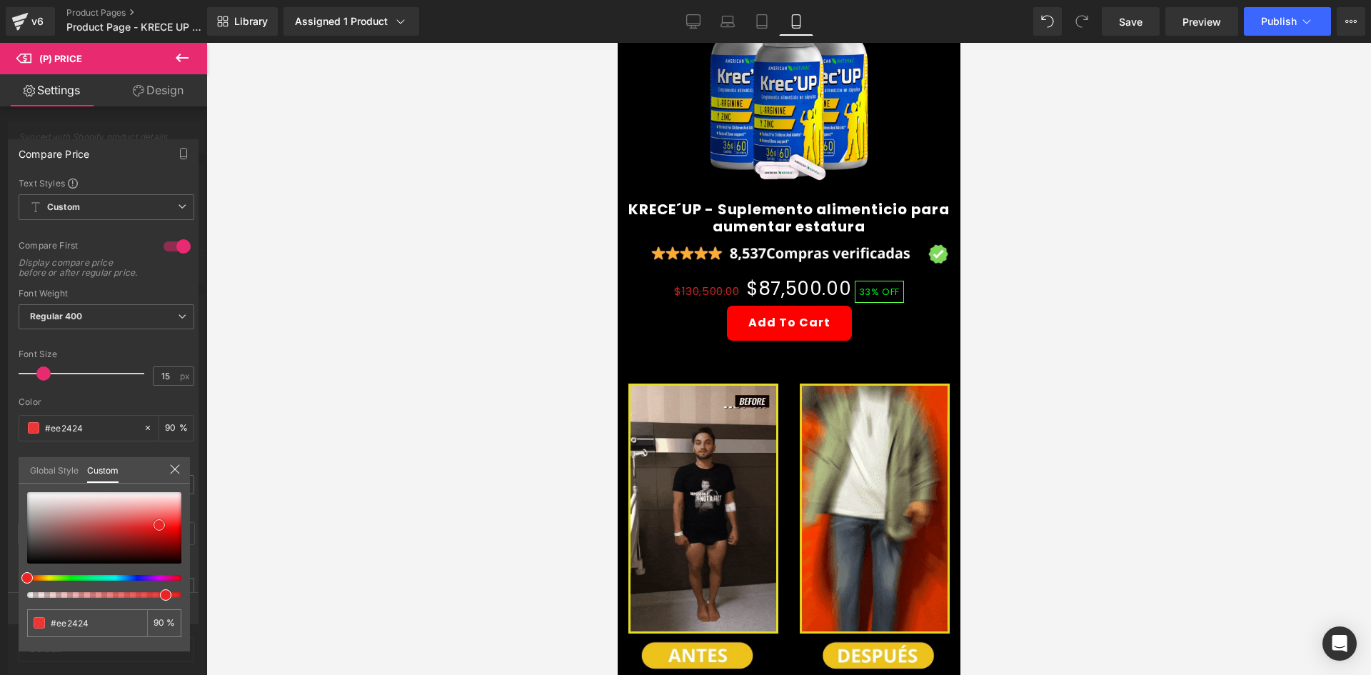
click at [159, 525] on div at bounding box center [104, 527] width 154 height 71
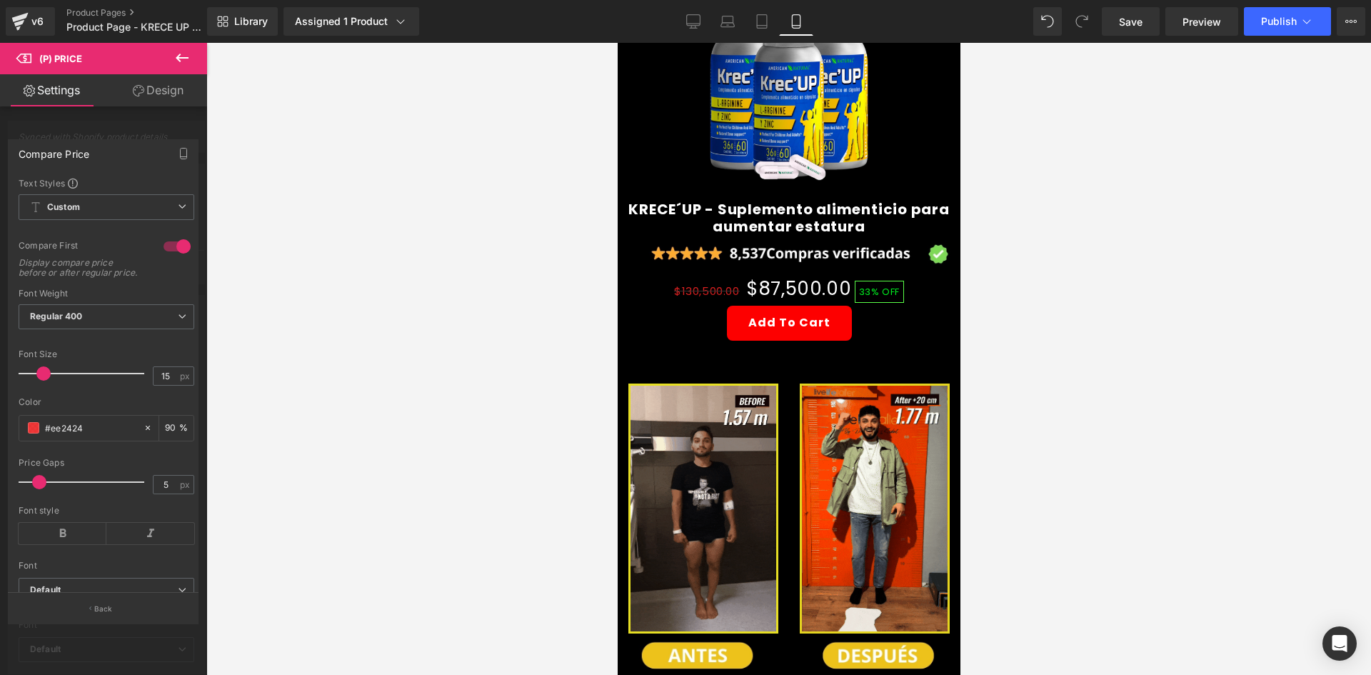
click at [252, 424] on div at bounding box center [788, 359] width 1165 height 632
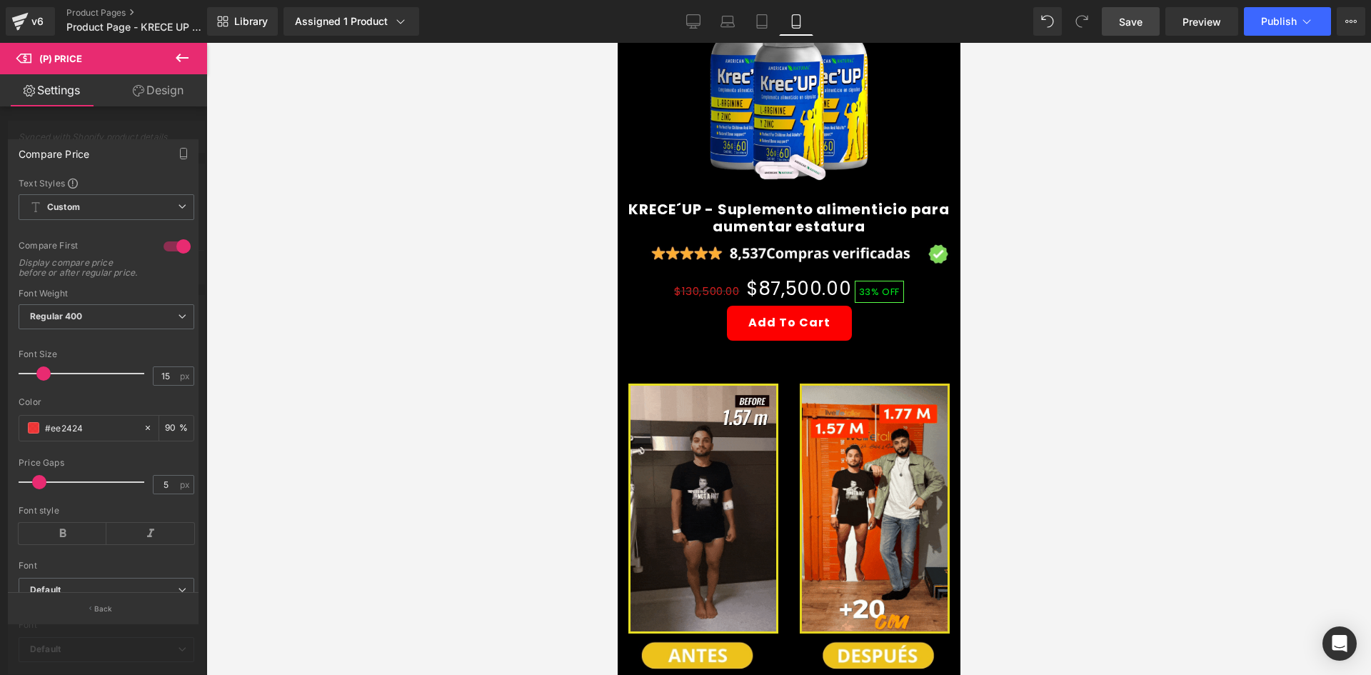
click at [1132, 19] on span "Save" at bounding box center [1131, 21] width 24 height 15
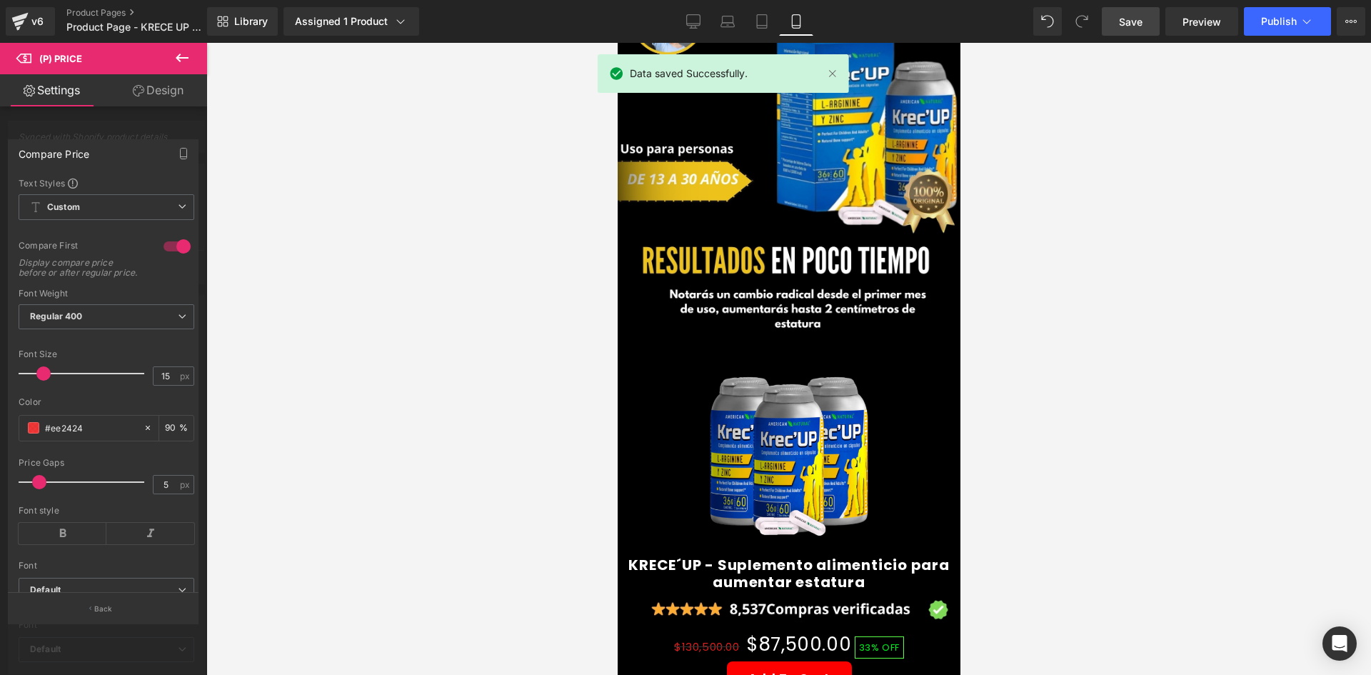
scroll to position [357, 0]
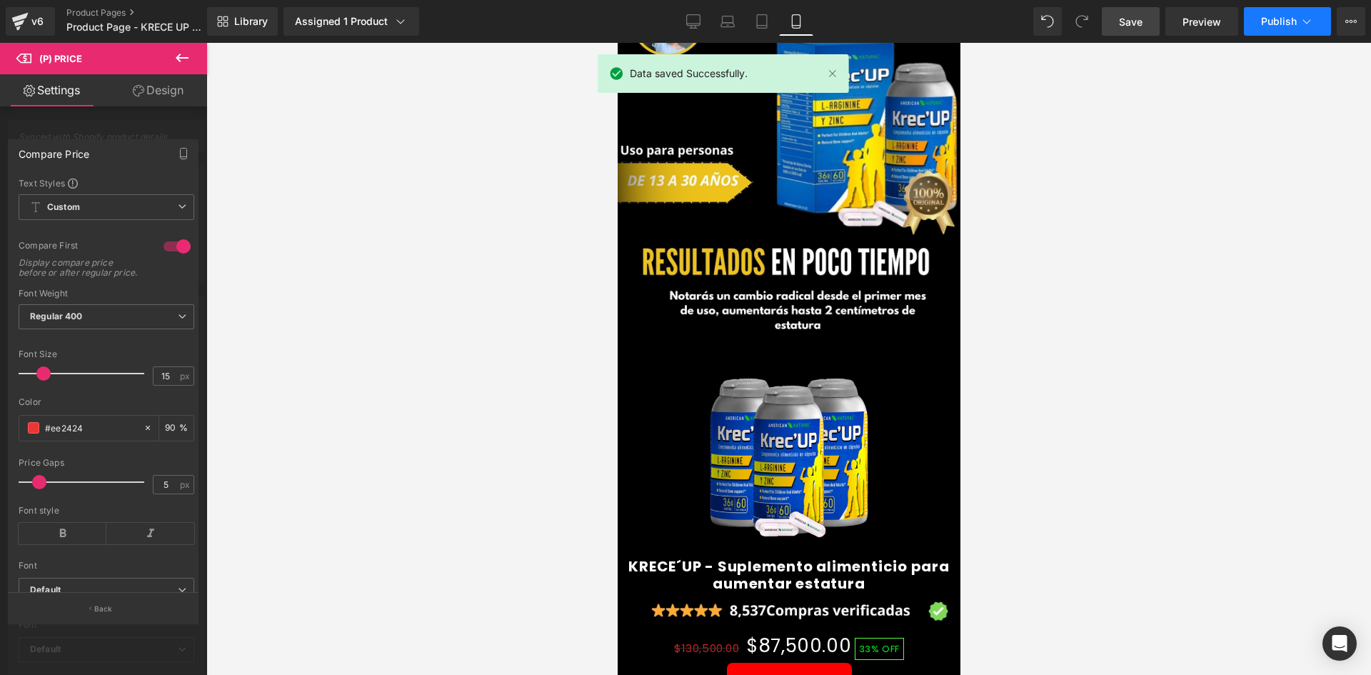
click at [1284, 19] on span "Publish" at bounding box center [1279, 21] width 36 height 11
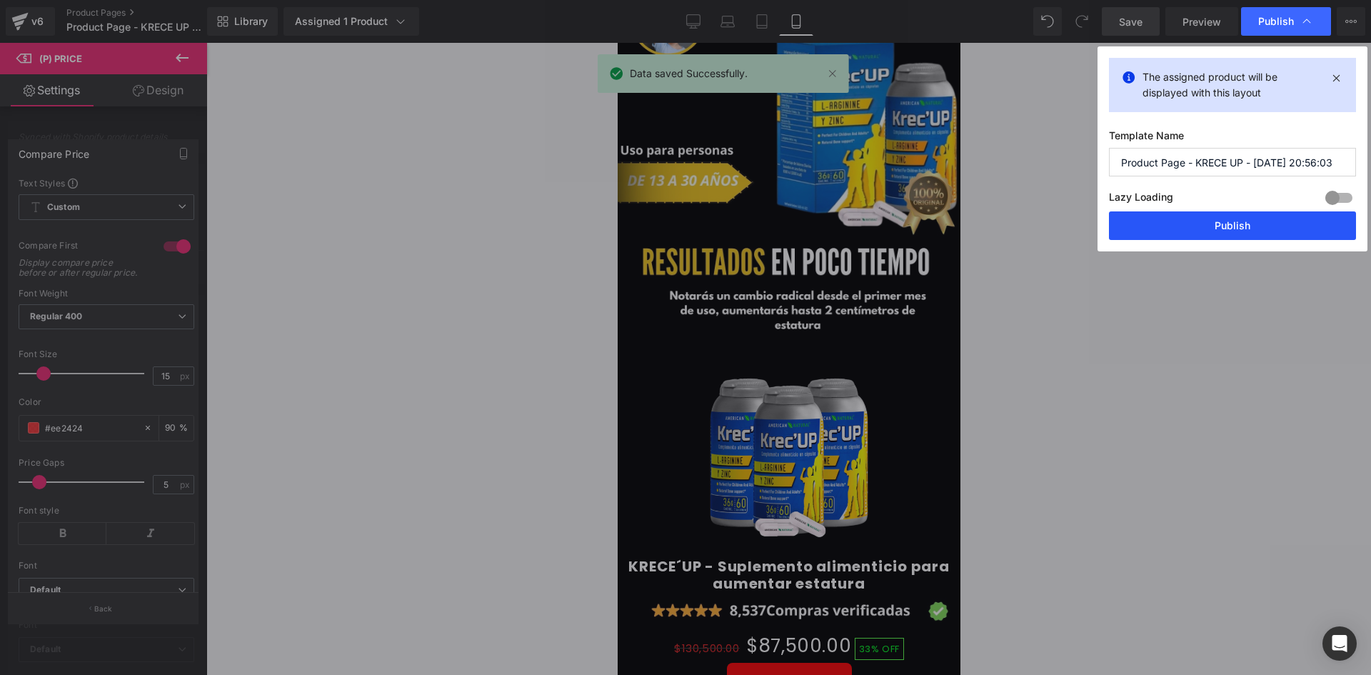
click at [1211, 227] on button "Publish" at bounding box center [1232, 225] width 247 height 29
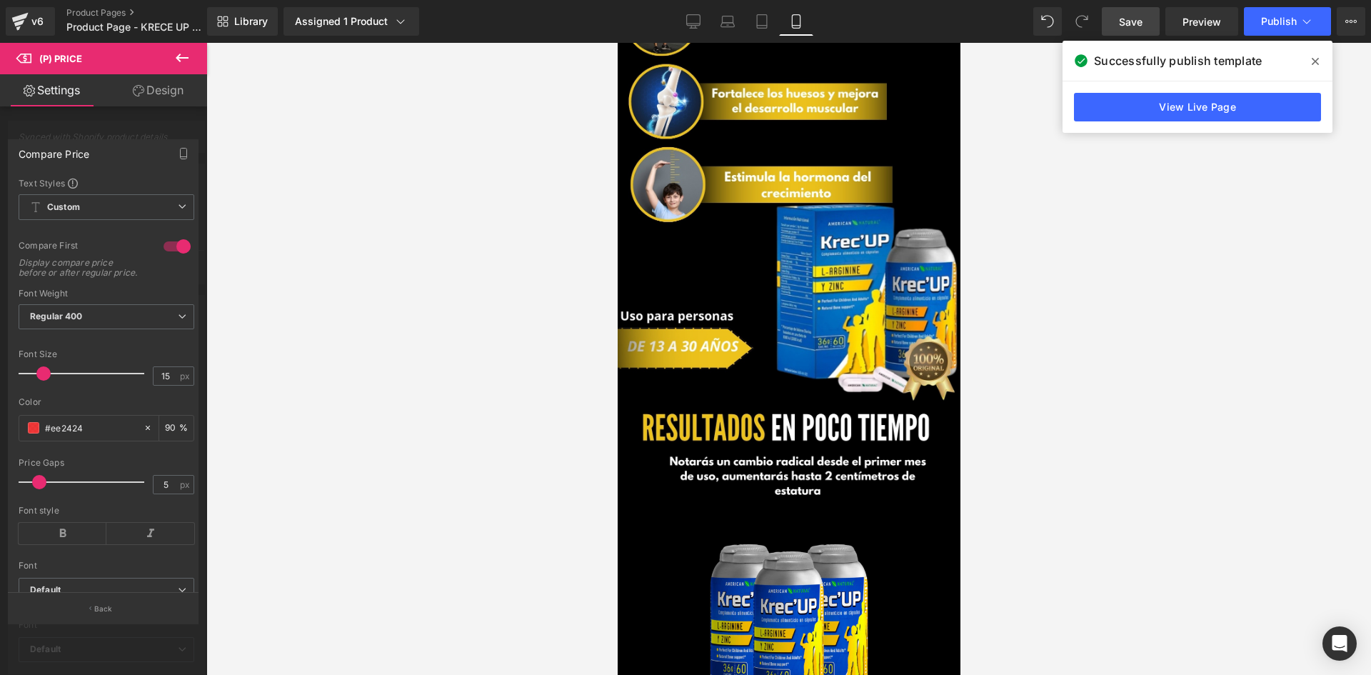
scroll to position [0, 0]
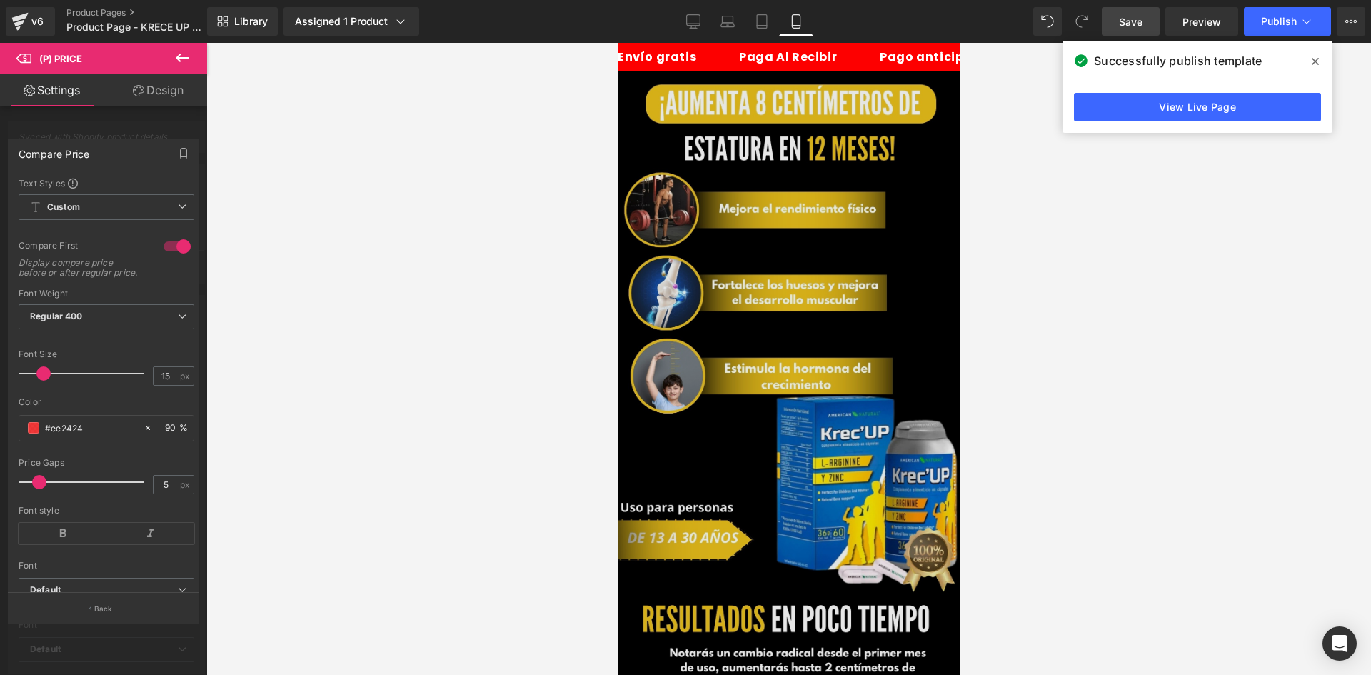
drag, startPoint x: 745, startPoint y: 246, endPoint x: 752, endPoint y: 242, distance: 8.3
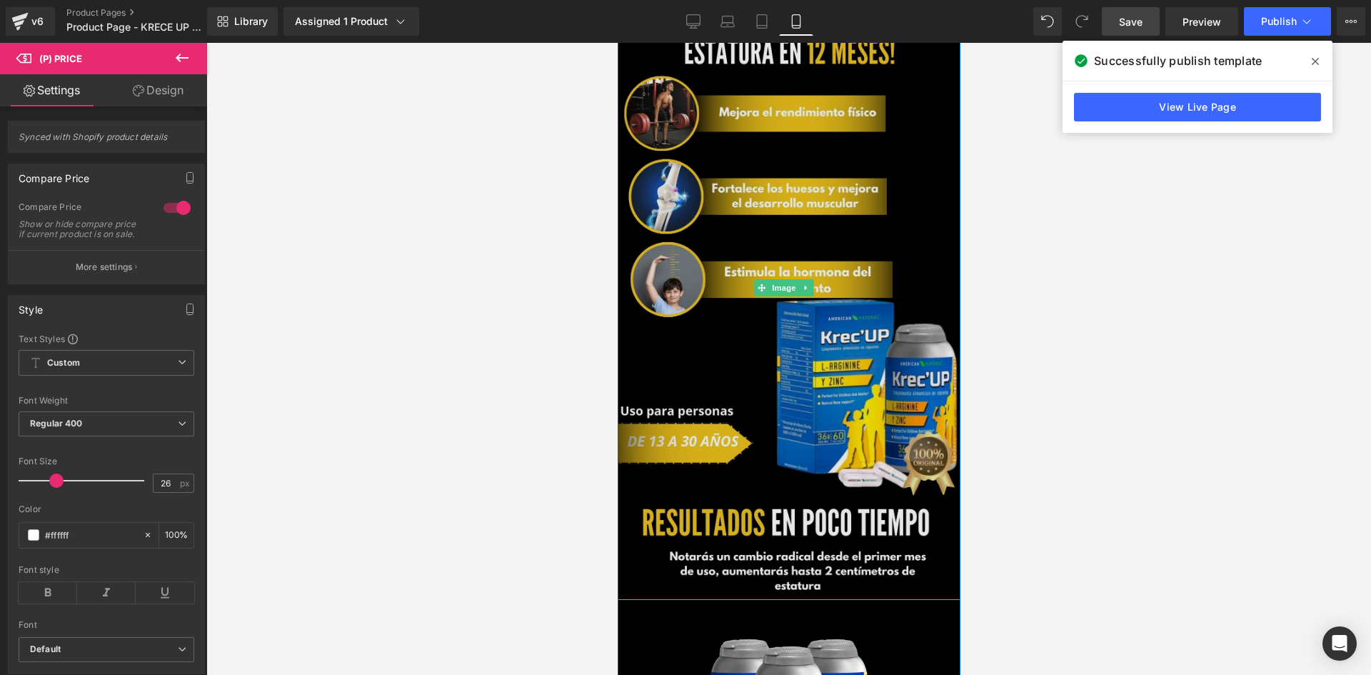
scroll to position [357, 0]
